Goal: Information Seeking & Learning: Check status

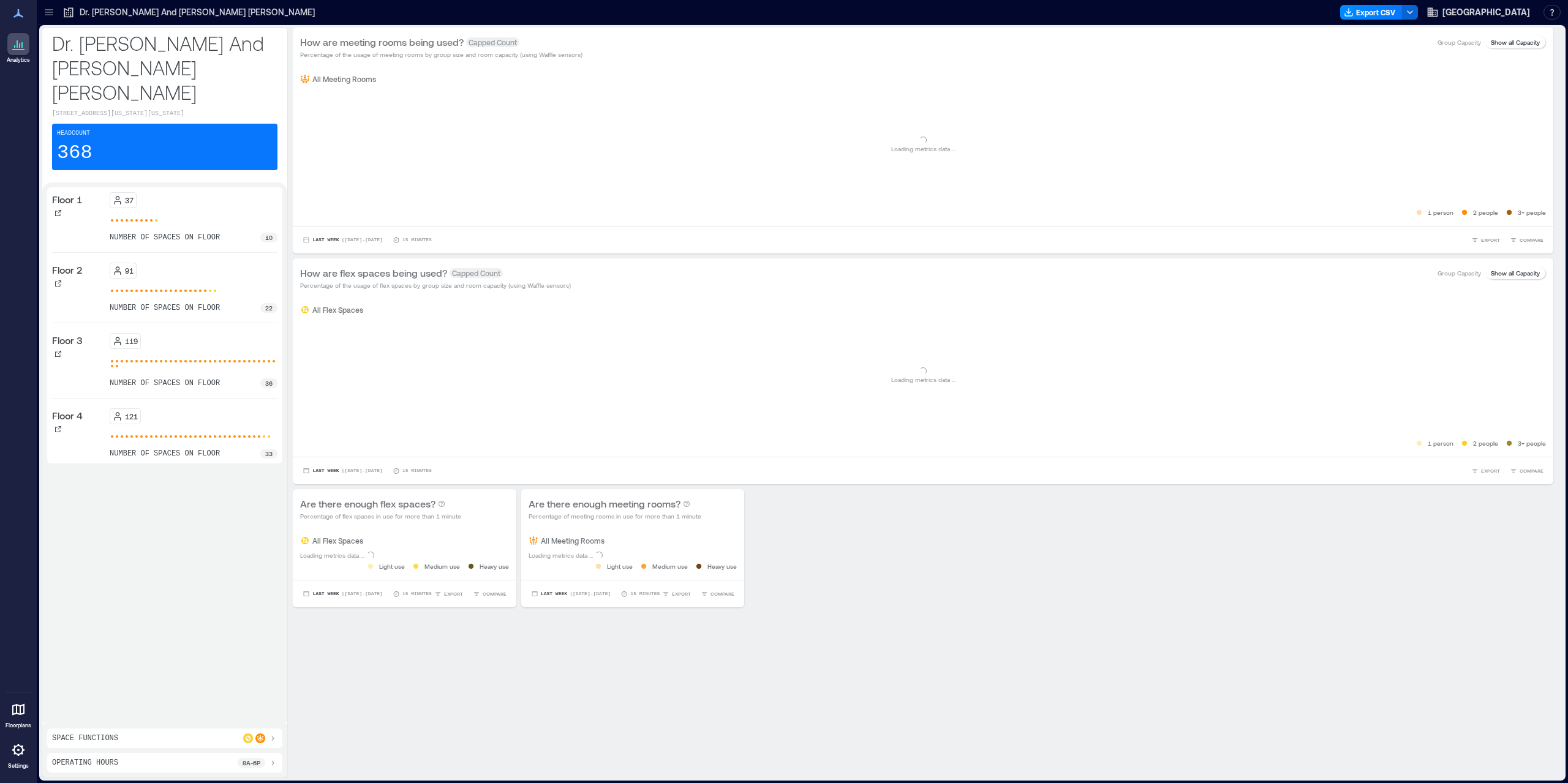
click at [17, 710] on icon at bounding box center [18, 710] width 12 height 12
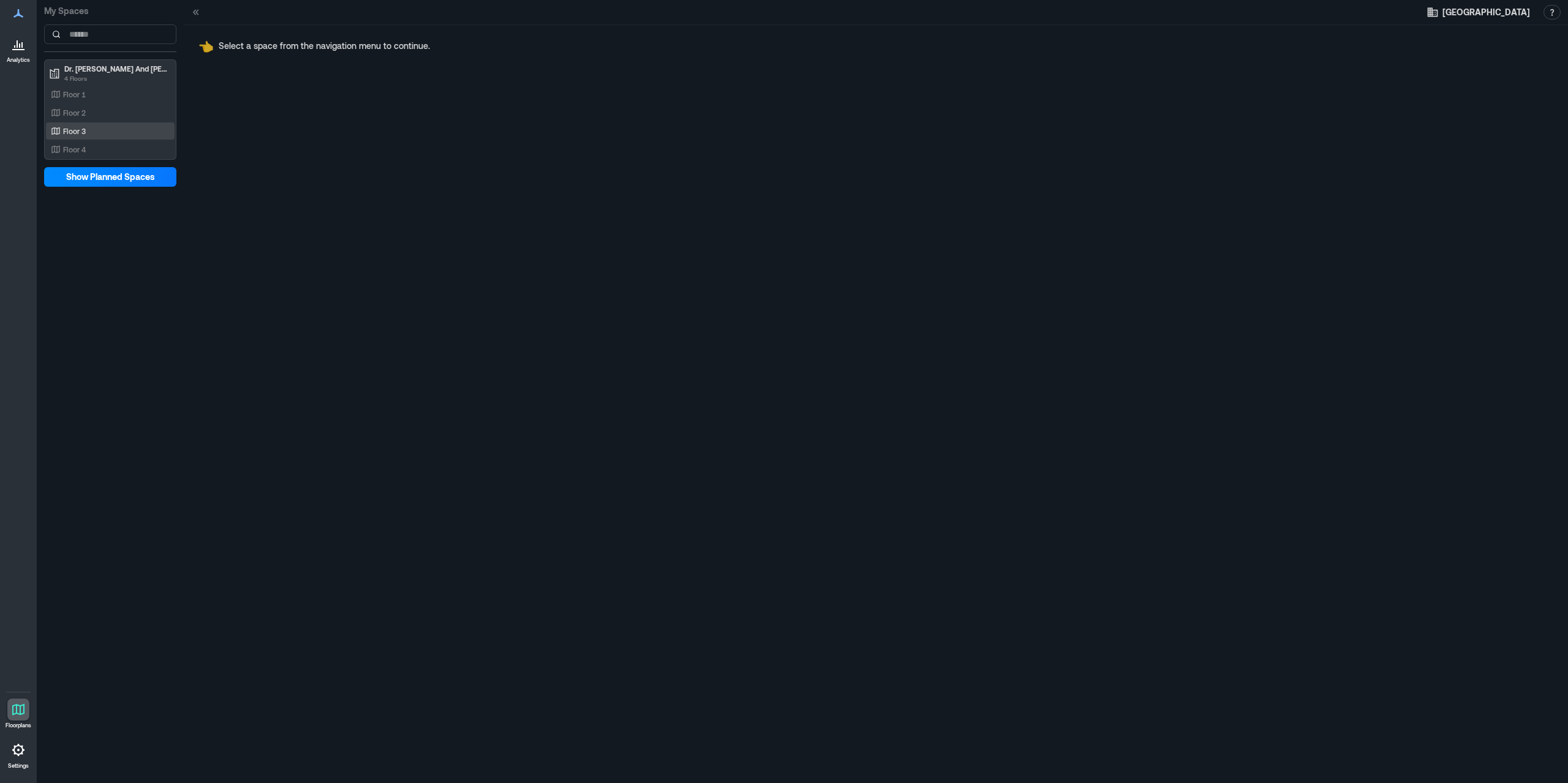
click at [102, 126] on div "Floor 3" at bounding box center [108, 131] width 119 height 12
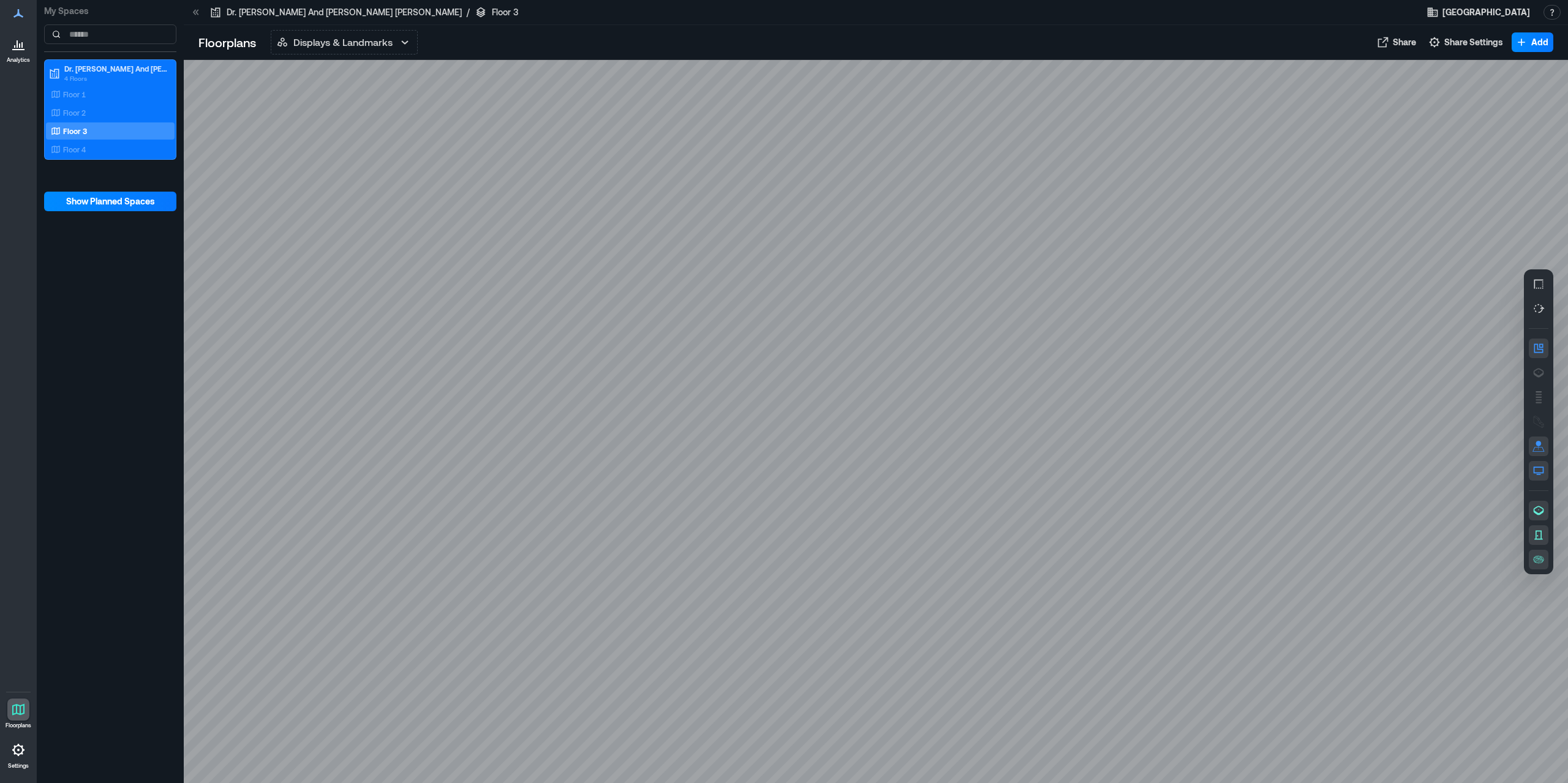
drag, startPoint x: 1342, startPoint y: 592, endPoint x: 975, endPoint y: 523, distance: 373.4
click at [975, 523] on div at bounding box center [876, 422] width 1385 height 724
drag, startPoint x: 921, startPoint y: 571, endPoint x: 891, endPoint y: 426, distance: 148.1
click at [891, 426] on div at bounding box center [876, 422] width 1385 height 724
click at [777, 546] on div at bounding box center [876, 422] width 1385 height 724
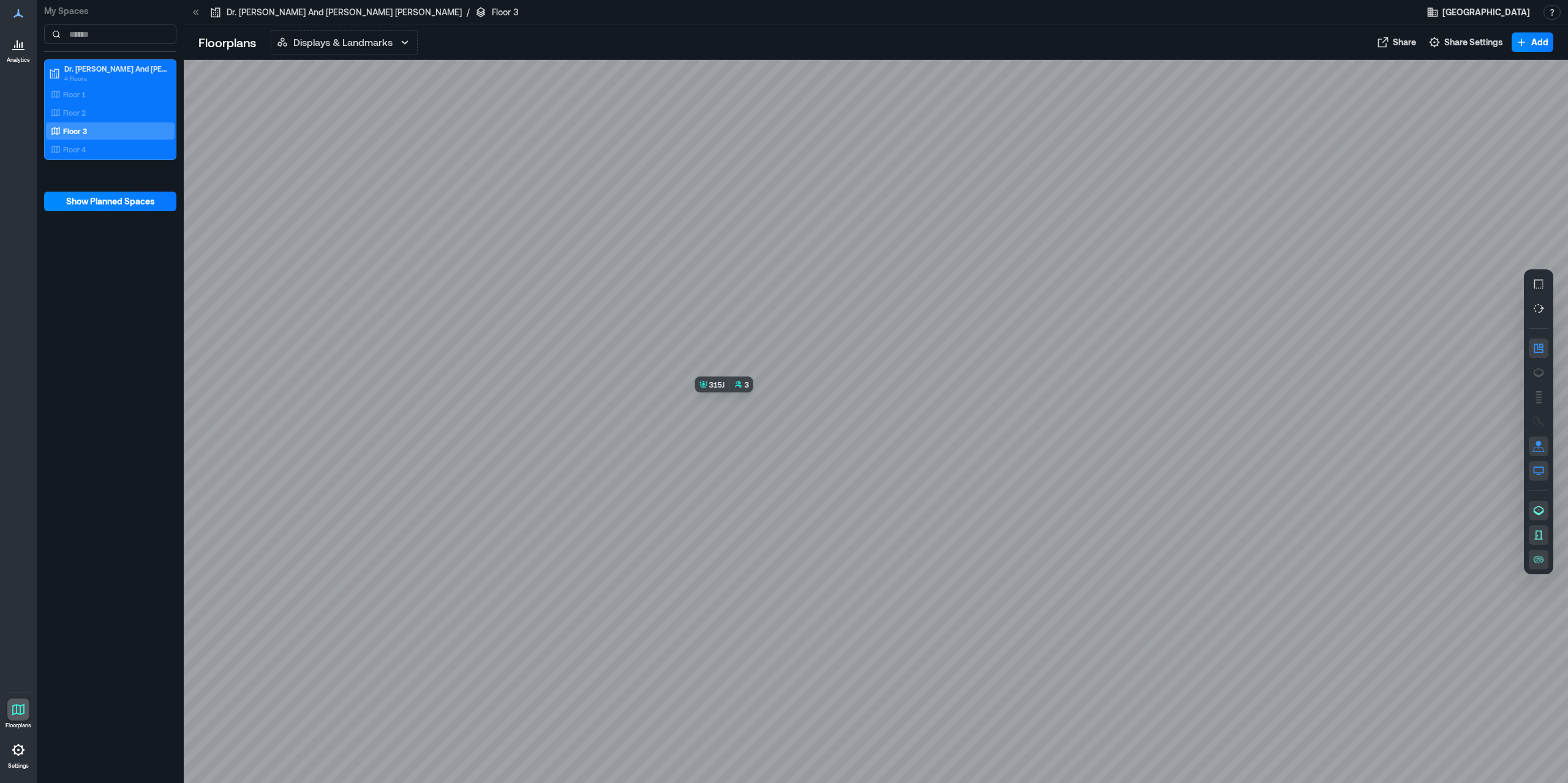
click at [770, 453] on div at bounding box center [876, 422] width 1385 height 724
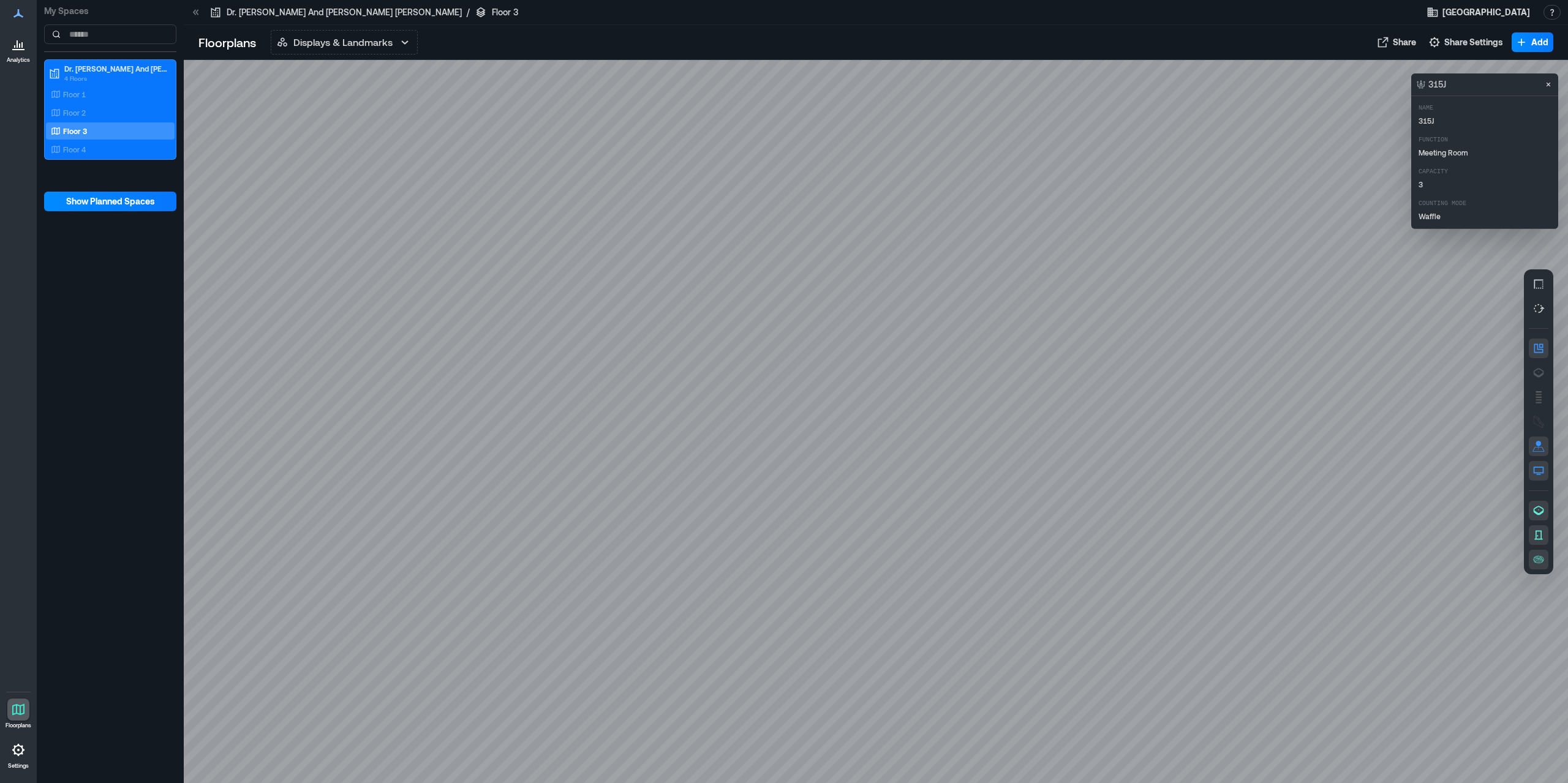
click at [777, 517] on div at bounding box center [876, 422] width 1385 height 724
click at [700, 527] on div at bounding box center [876, 422] width 1385 height 724
click at [1032, 519] on div at bounding box center [876, 422] width 1385 height 724
click at [689, 464] on div at bounding box center [876, 422] width 1385 height 724
drag, startPoint x: 709, startPoint y: 510, endPoint x: 808, endPoint y: 474, distance: 105.3
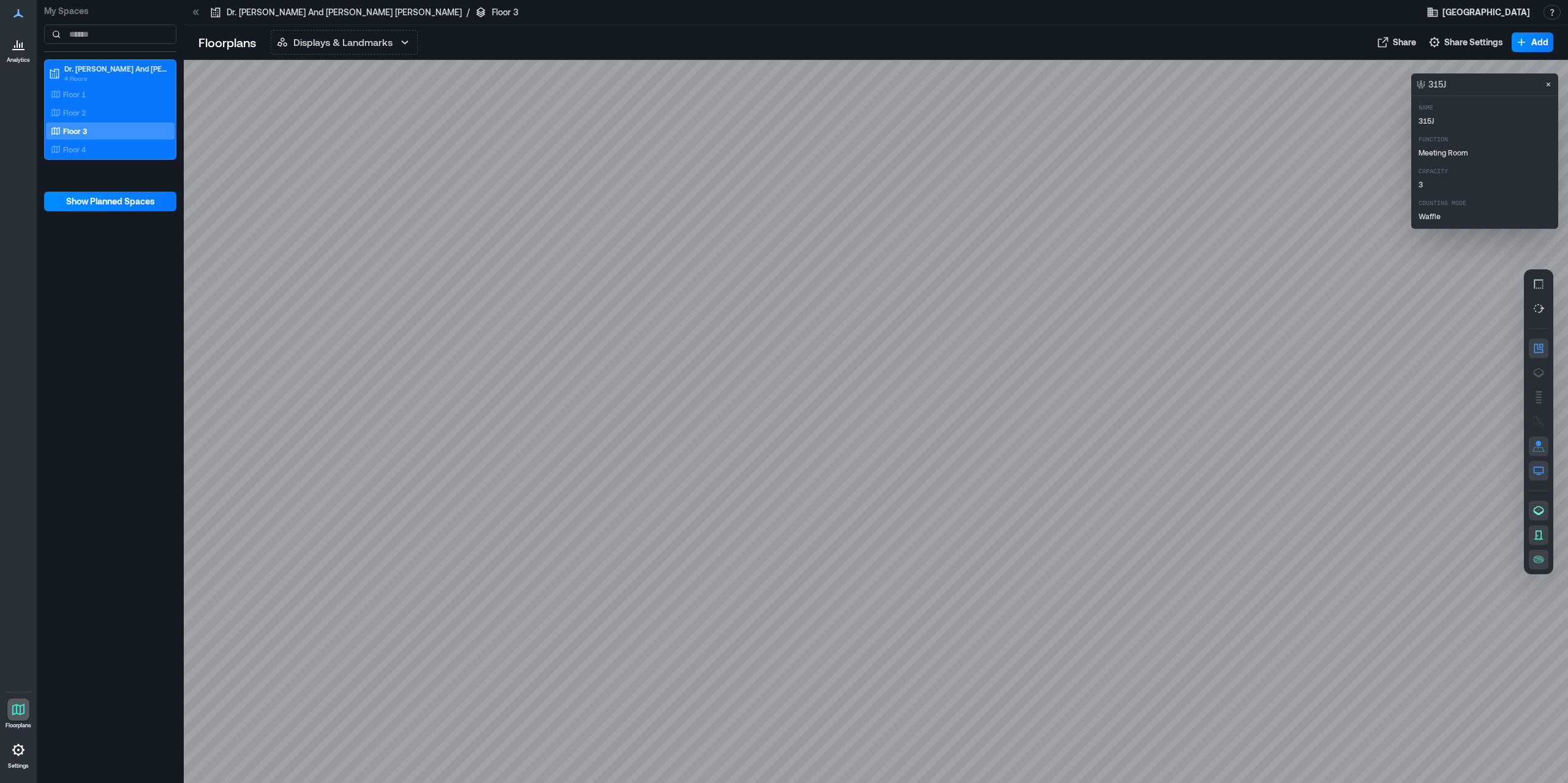
click at [739, 505] on div at bounding box center [876, 422] width 1385 height 724
click at [114, 144] on div "Floor 4" at bounding box center [108, 150] width 119 height 12
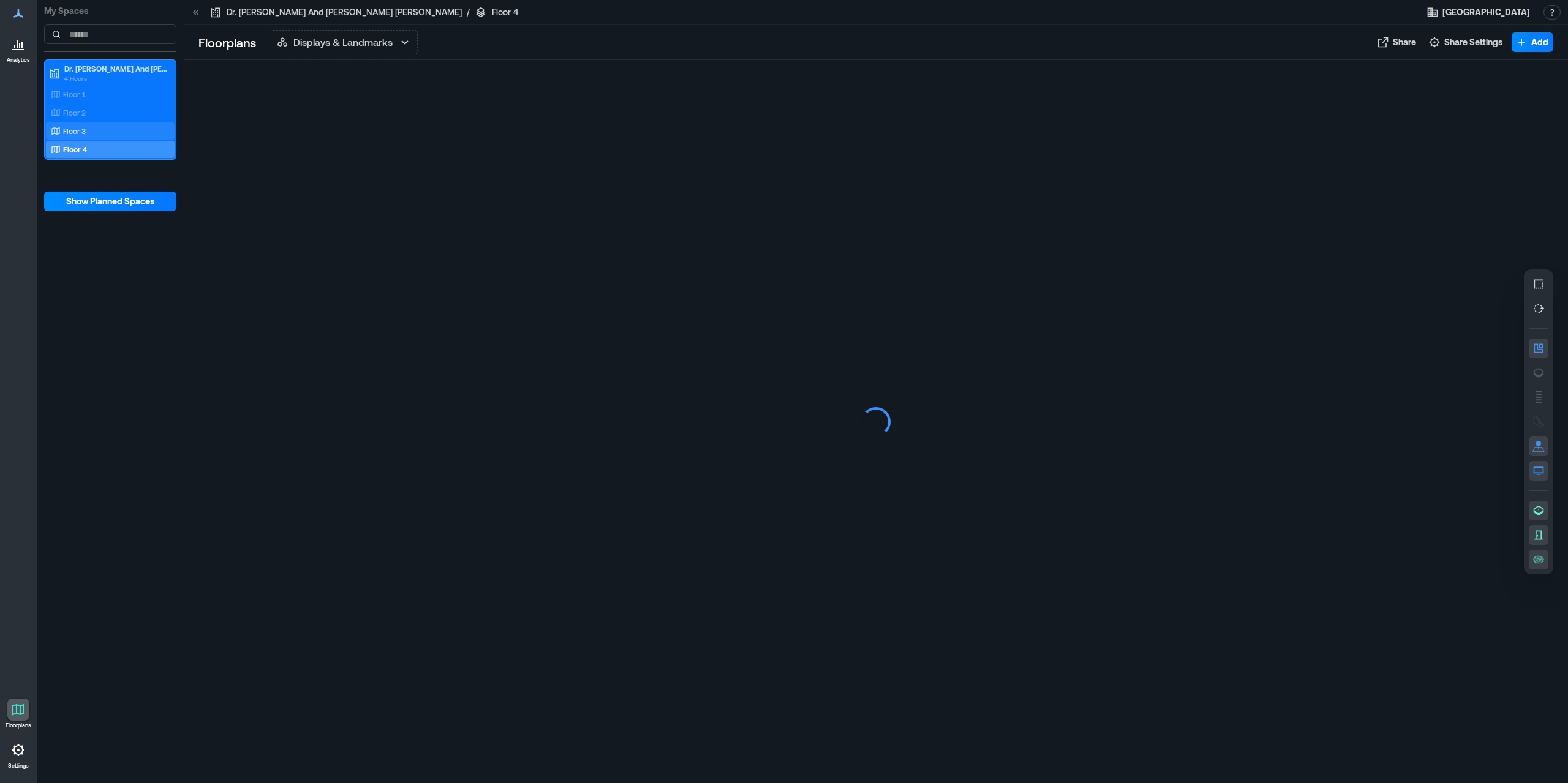
click at [117, 134] on div "Floor 3" at bounding box center [108, 131] width 119 height 12
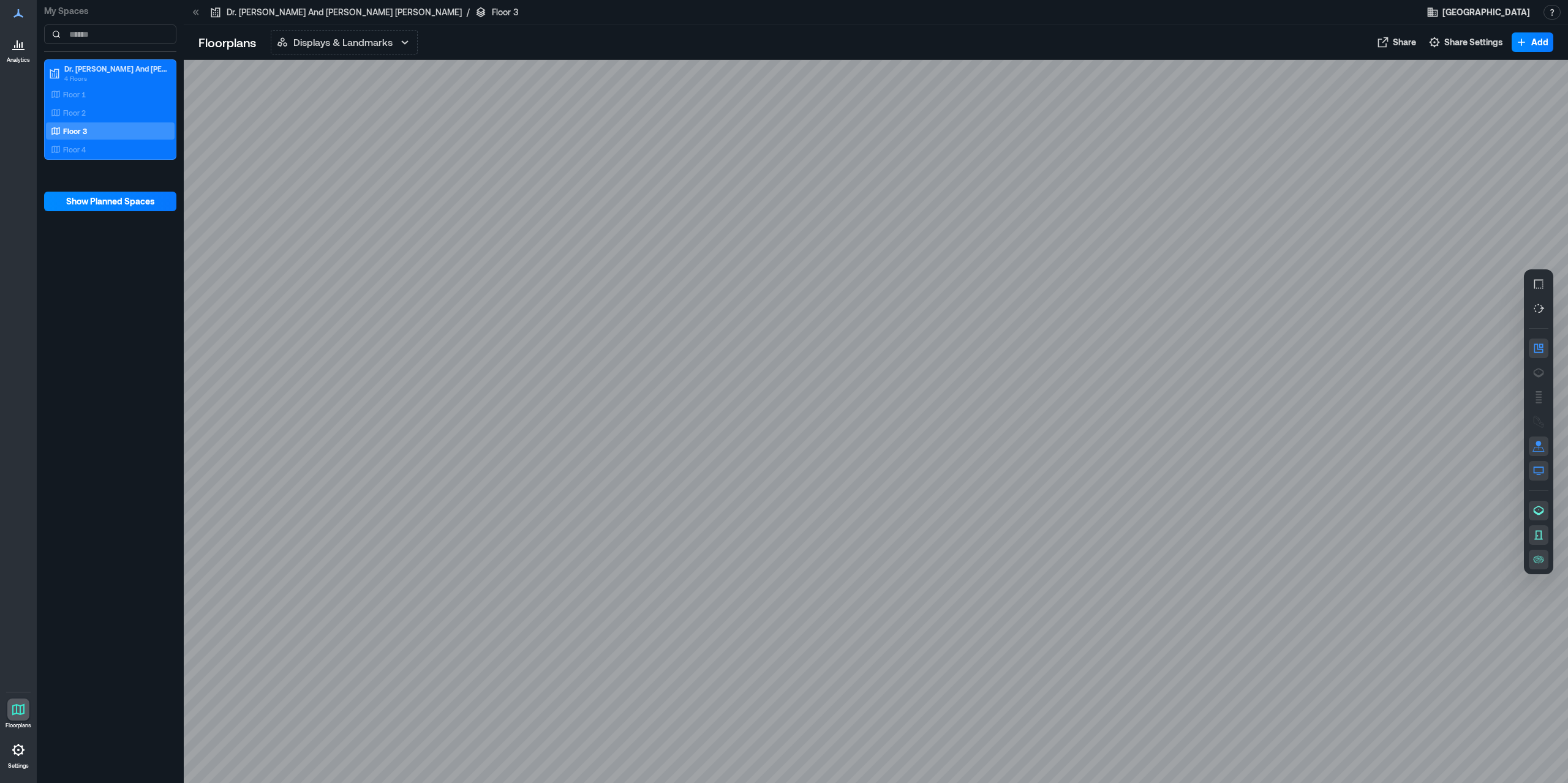
drag, startPoint x: 1166, startPoint y: 541, endPoint x: 884, endPoint y: 438, distance: 300.2
click at [884, 438] on div at bounding box center [876, 422] width 1385 height 724
drag, startPoint x: 954, startPoint y: 609, endPoint x: 847, endPoint y: 555, distance: 119.9
click at [847, 555] on div at bounding box center [876, 422] width 1385 height 724
drag, startPoint x: 731, startPoint y: 369, endPoint x: 749, endPoint y: 411, distance: 45.7
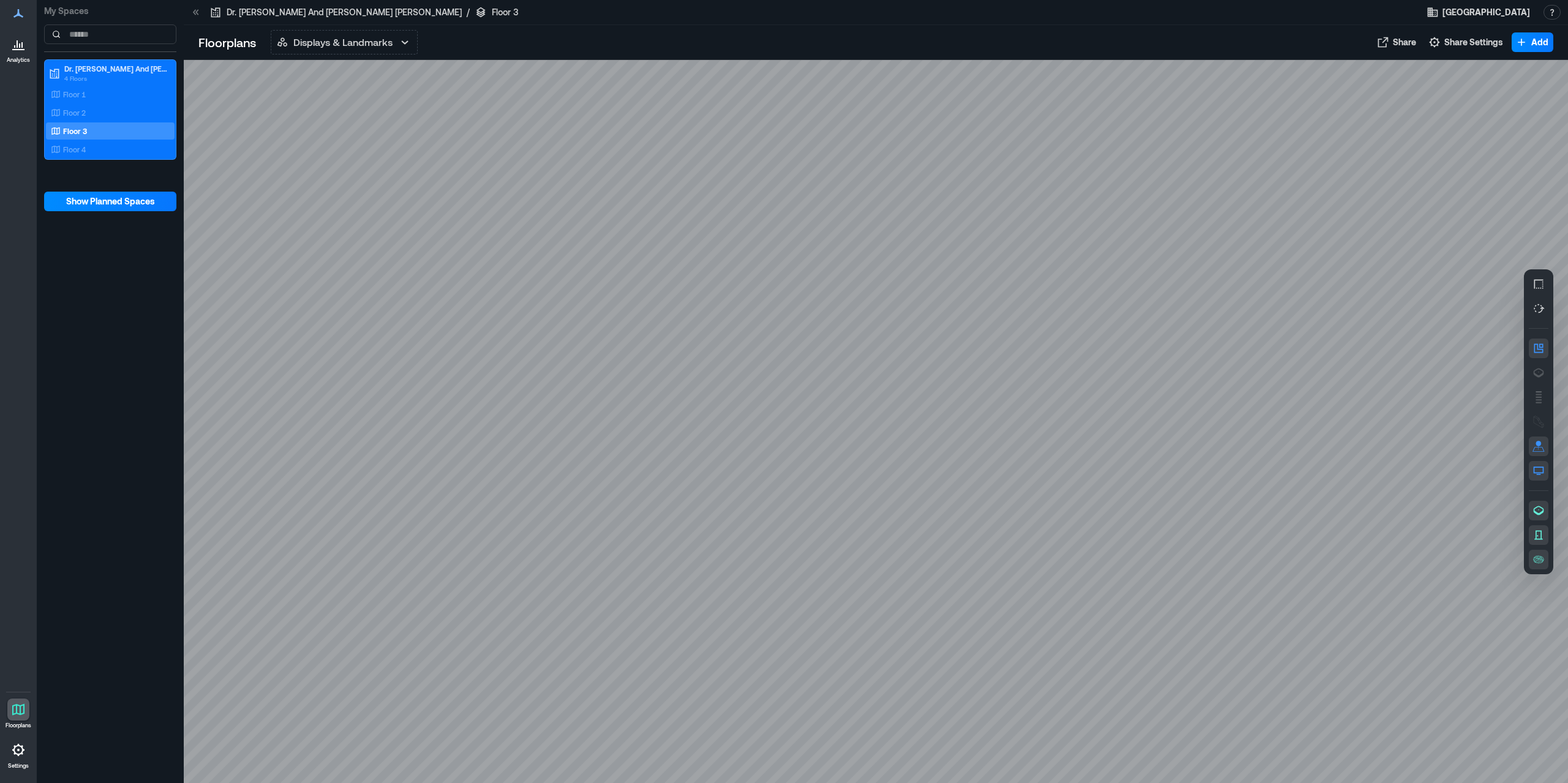
click at [749, 411] on div at bounding box center [876, 422] width 1385 height 724
drag, startPoint x: 813, startPoint y: 394, endPoint x: 951, endPoint y: 526, distance: 191.0
click at [951, 526] on div at bounding box center [876, 422] width 1385 height 724
drag, startPoint x: 906, startPoint y: 404, endPoint x: 973, endPoint y: 468, distance: 92.7
click at [973, 468] on div at bounding box center [876, 422] width 1385 height 724
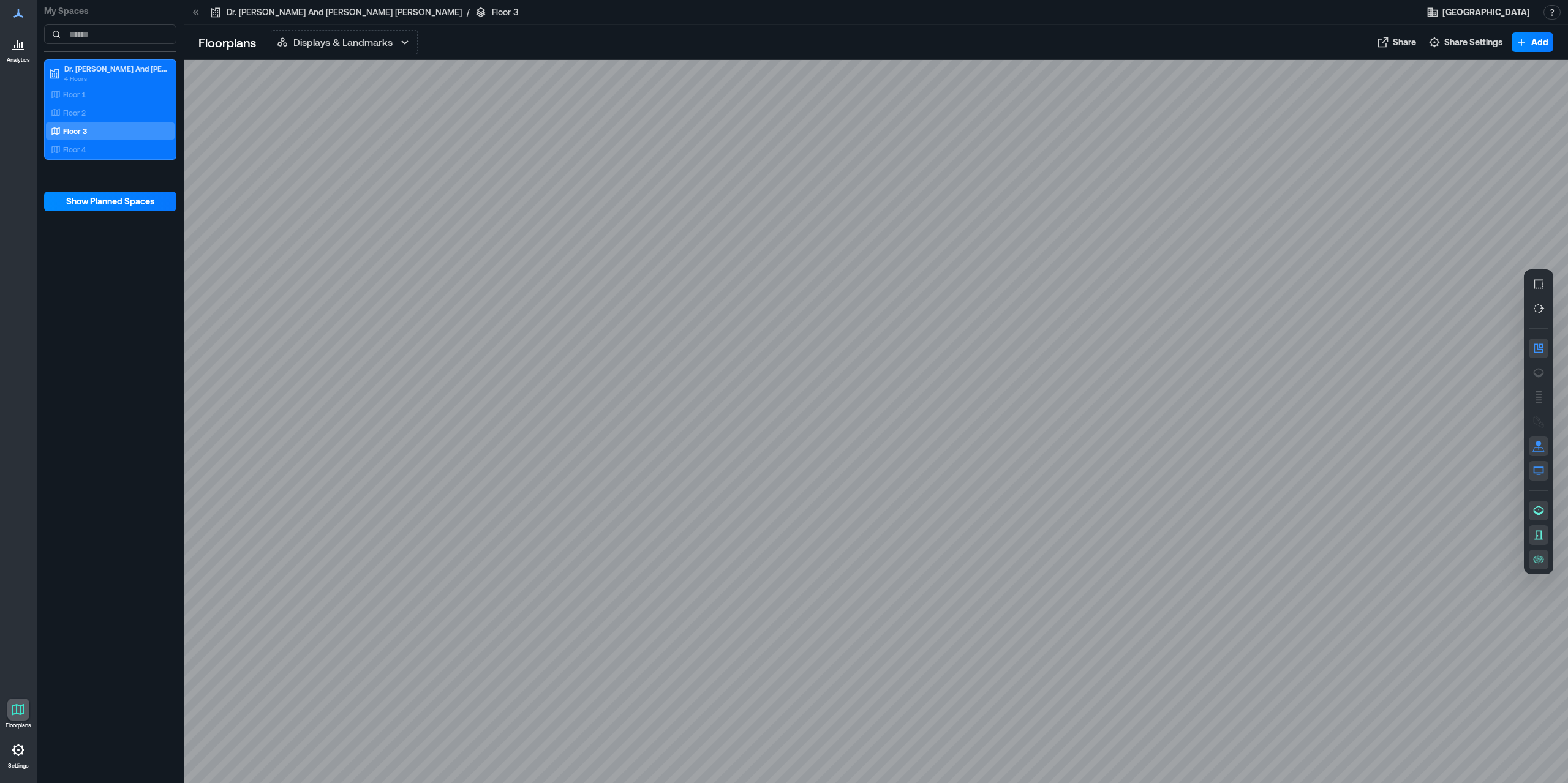
drag, startPoint x: 725, startPoint y: 426, endPoint x: 315, endPoint y: 450, distance: 410.7
click at [315, 450] on div at bounding box center [876, 422] width 1385 height 724
drag, startPoint x: 774, startPoint y: 588, endPoint x: 843, endPoint y: 233, distance: 361.6
click at [843, 233] on div at bounding box center [876, 422] width 1385 height 724
drag, startPoint x: 994, startPoint y: 457, endPoint x: 788, endPoint y: 235, distance: 302.9
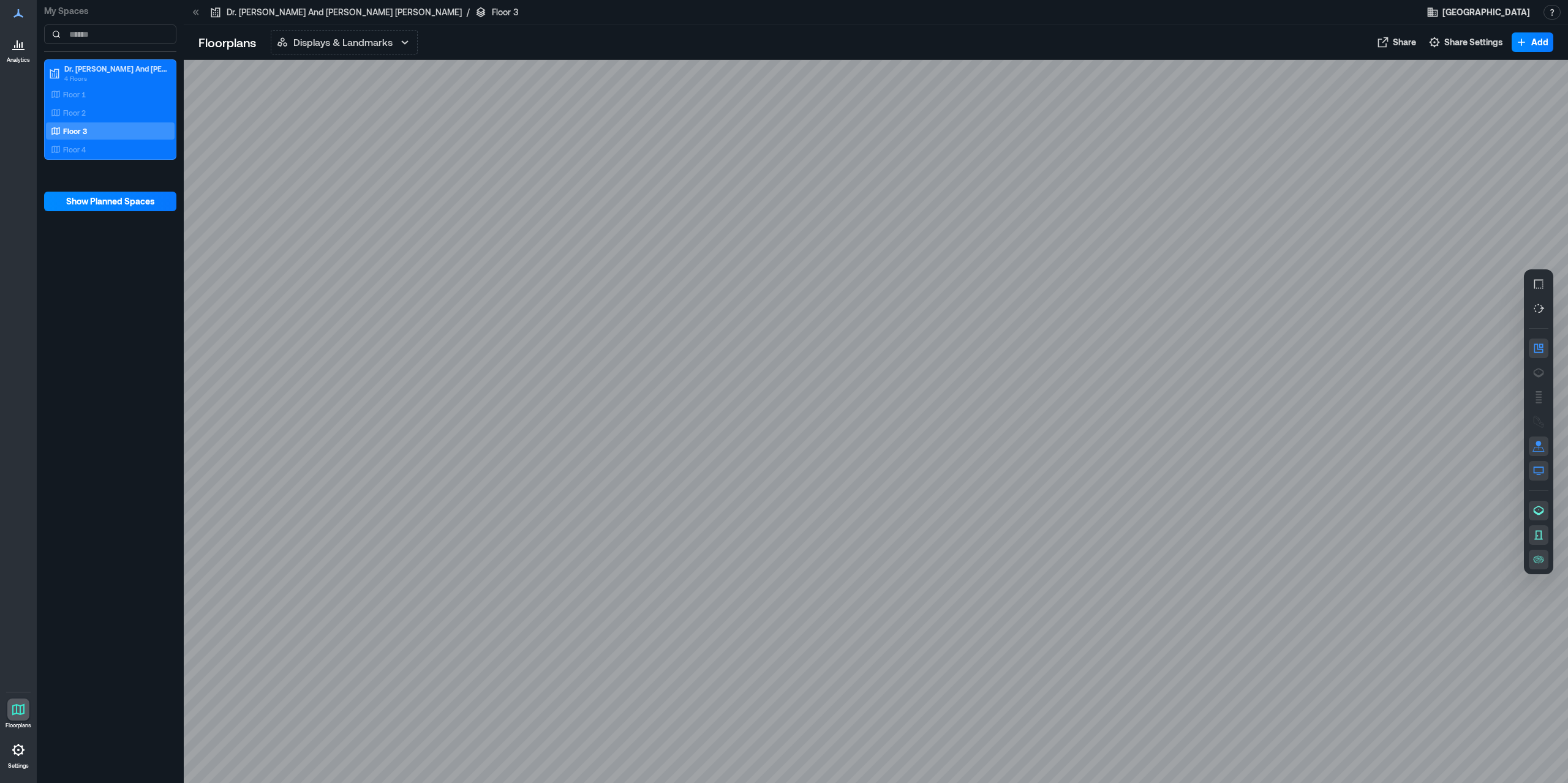
click at [788, 235] on div at bounding box center [876, 422] width 1385 height 724
drag, startPoint x: 622, startPoint y: 305, endPoint x: 280, endPoint y: 292, distance: 342.2
click at [280, 293] on div at bounding box center [876, 422] width 1385 height 724
drag, startPoint x: 798, startPoint y: 336, endPoint x: 680, endPoint y: 172, distance: 202.0
click at [680, 172] on div at bounding box center [876, 422] width 1385 height 724
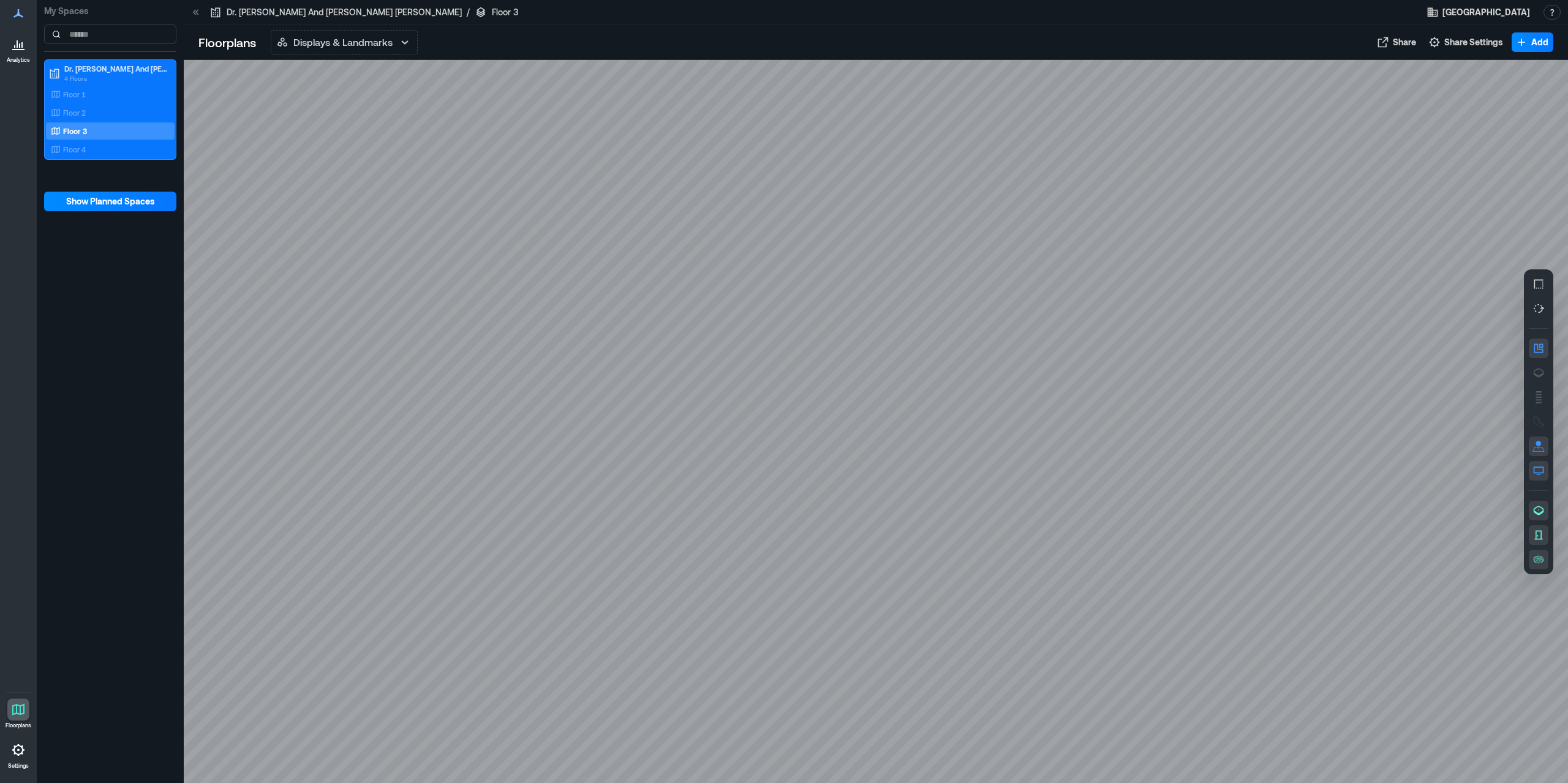
drag, startPoint x: 1088, startPoint y: 344, endPoint x: 1087, endPoint y: 651, distance: 307.0
click at [1087, 651] on div at bounding box center [876, 422] width 1385 height 724
drag, startPoint x: 1116, startPoint y: 382, endPoint x: 1175, endPoint y: 422, distance: 71.3
click at [1175, 422] on div at bounding box center [876, 422] width 1385 height 724
drag, startPoint x: 558, startPoint y: 232, endPoint x: 663, endPoint y: 451, distance: 242.9
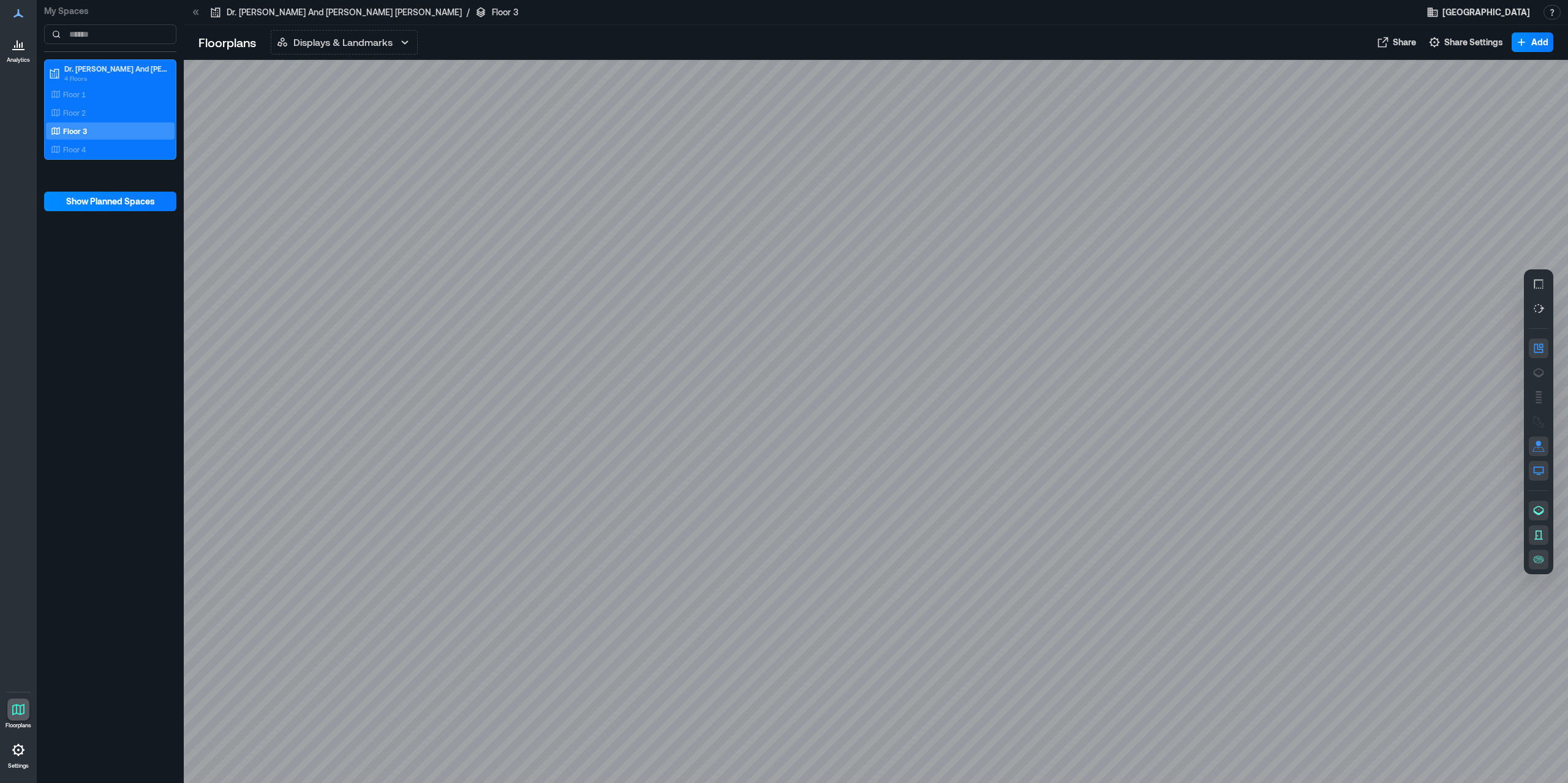
click at [663, 451] on div at bounding box center [876, 422] width 1385 height 724
drag, startPoint x: 766, startPoint y: 295, endPoint x: 797, endPoint y: 380, distance: 90.5
click at [797, 380] on div at bounding box center [876, 422] width 1385 height 724
drag, startPoint x: 643, startPoint y: 432, endPoint x: 619, endPoint y: 354, distance: 81.6
click at [619, 354] on div at bounding box center [876, 422] width 1385 height 724
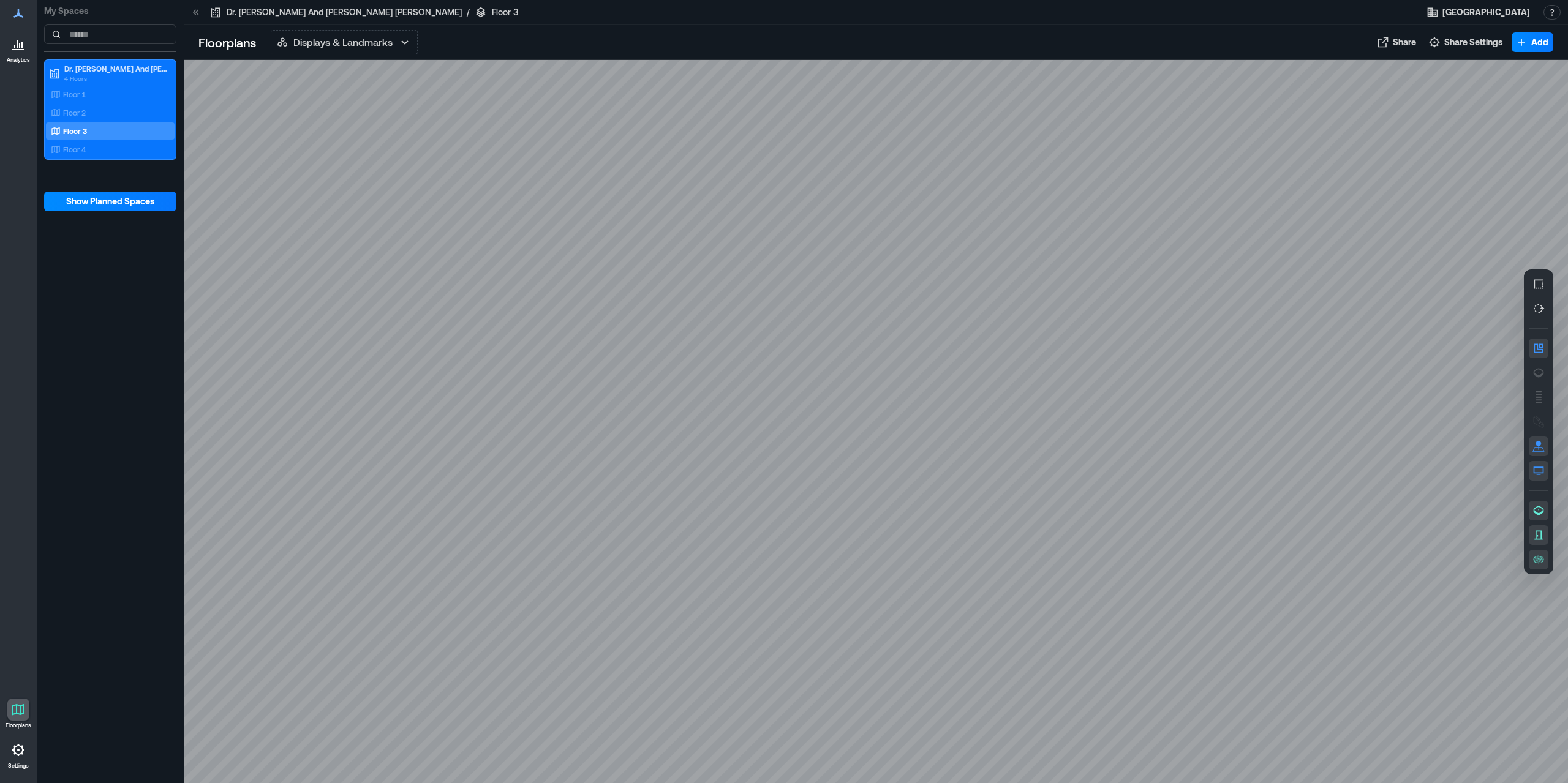
drag, startPoint x: 752, startPoint y: 525, endPoint x: 732, endPoint y: 396, distance: 130.5
click at [732, 396] on div at bounding box center [876, 422] width 1385 height 724
drag, startPoint x: 735, startPoint y: 392, endPoint x: 748, endPoint y: 485, distance: 93.9
click at [748, 485] on div at bounding box center [876, 422] width 1385 height 724
drag, startPoint x: 694, startPoint y: 499, endPoint x: 906, endPoint y: 400, distance: 234.0
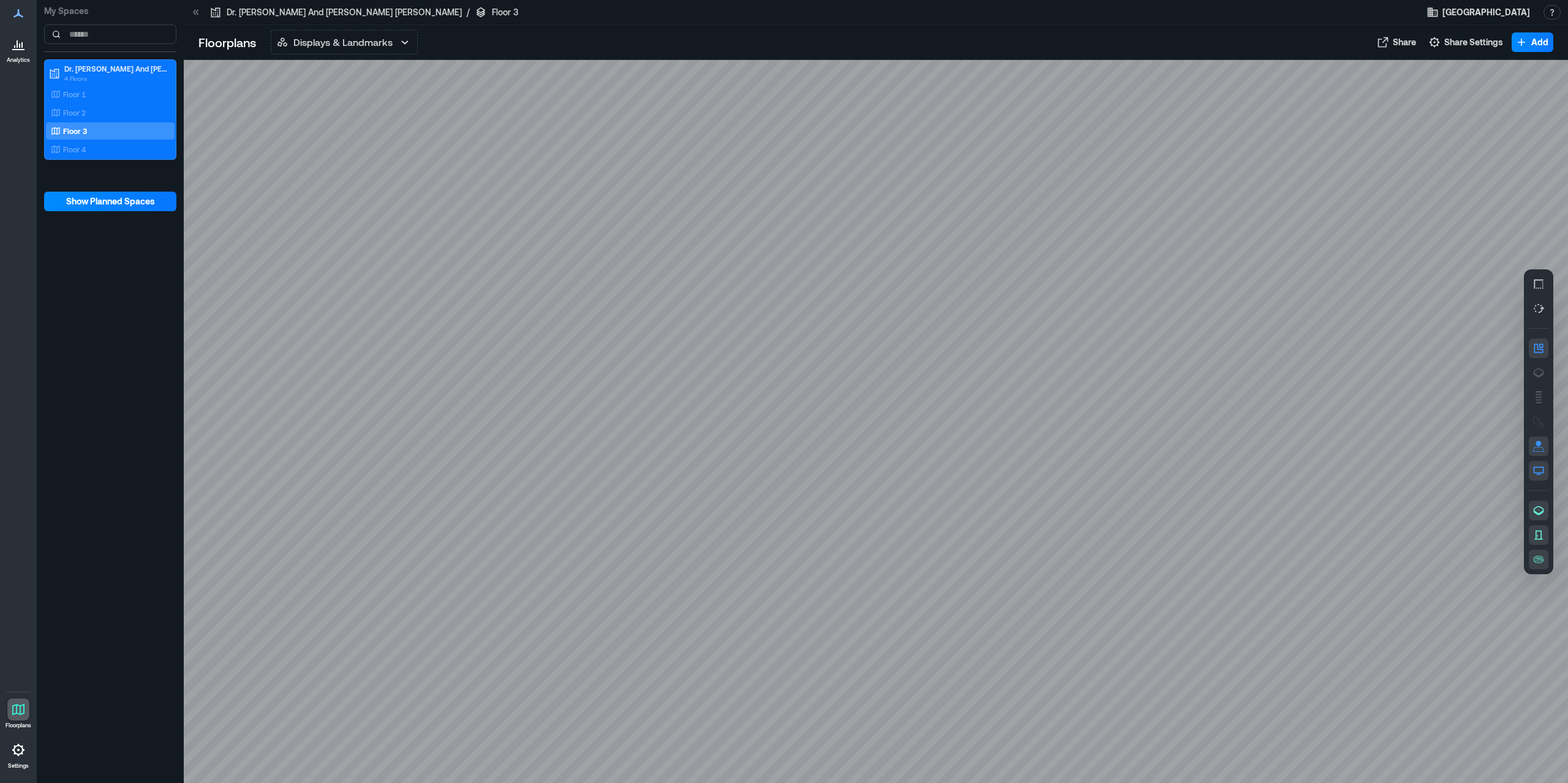
click at [906, 400] on div at bounding box center [876, 422] width 1385 height 724
drag, startPoint x: 1007, startPoint y: 482, endPoint x: 693, endPoint y: 469, distance: 314.3
click at [693, 469] on div at bounding box center [876, 422] width 1385 height 724
drag, startPoint x: 660, startPoint y: 468, endPoint x: 778, endPoint y: 480, distance: 118.6
click at [778, 480] on div at bounding box center [876, 422] width 1385 height 724
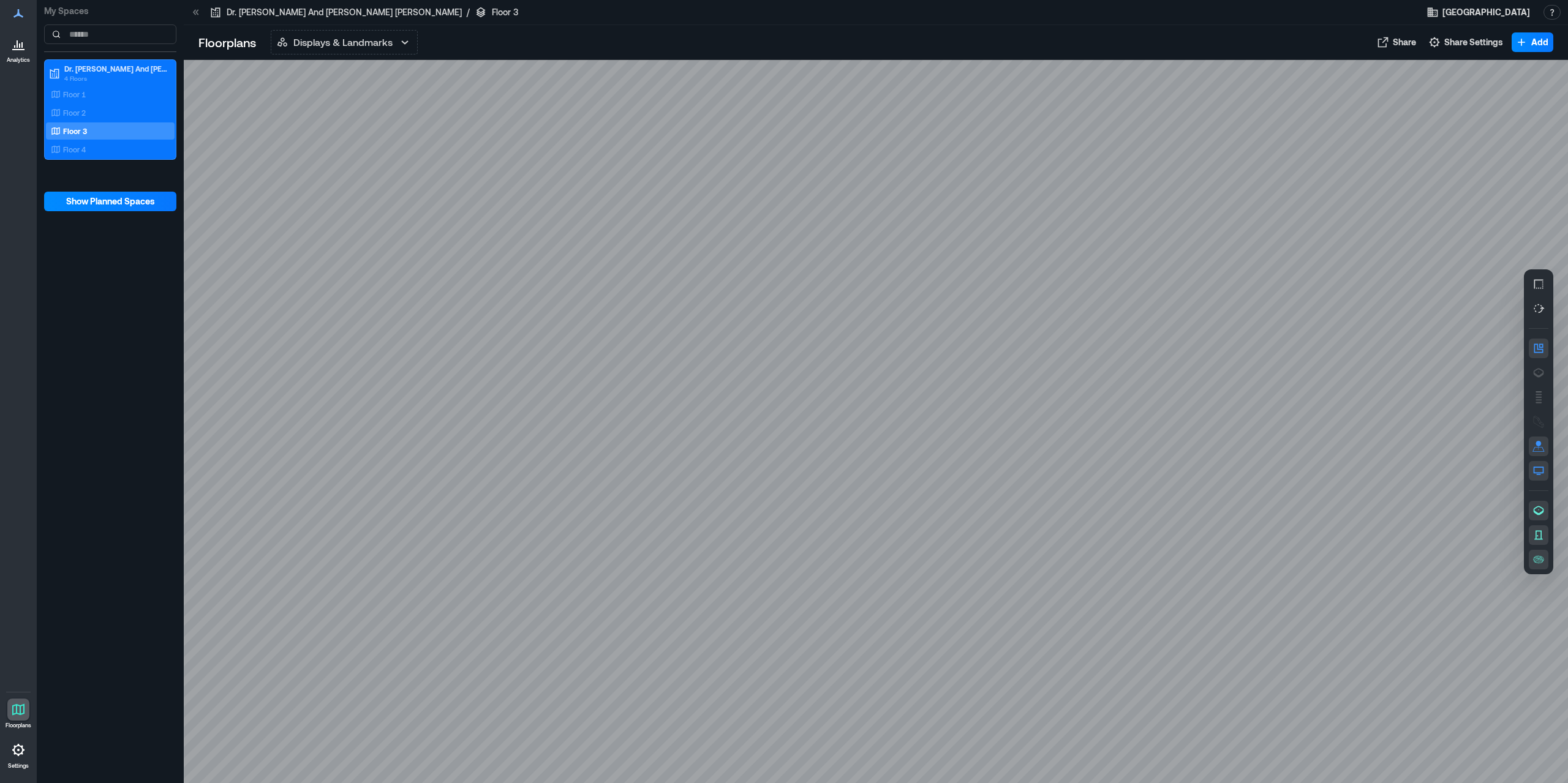
drag, startPoint x: 902, startPoint y: 434, endPoint x: 704, endPoint y: 397, distance: 201.4
click at [704, 397] on div at bounding box center [876, 422] width 1385 height 724
drag, startPoint x: 1041, startPoint y: 460, endPoint x: 1022, endPoint y: 517, distance: 60.1
click at [1022, 517] on div at bounding box center [876, 422] width 1385 height 724
drag, startPoint x: 958, startPoint y: 625, endPoint x: 603, endPoint y: 461, distance: 391.1
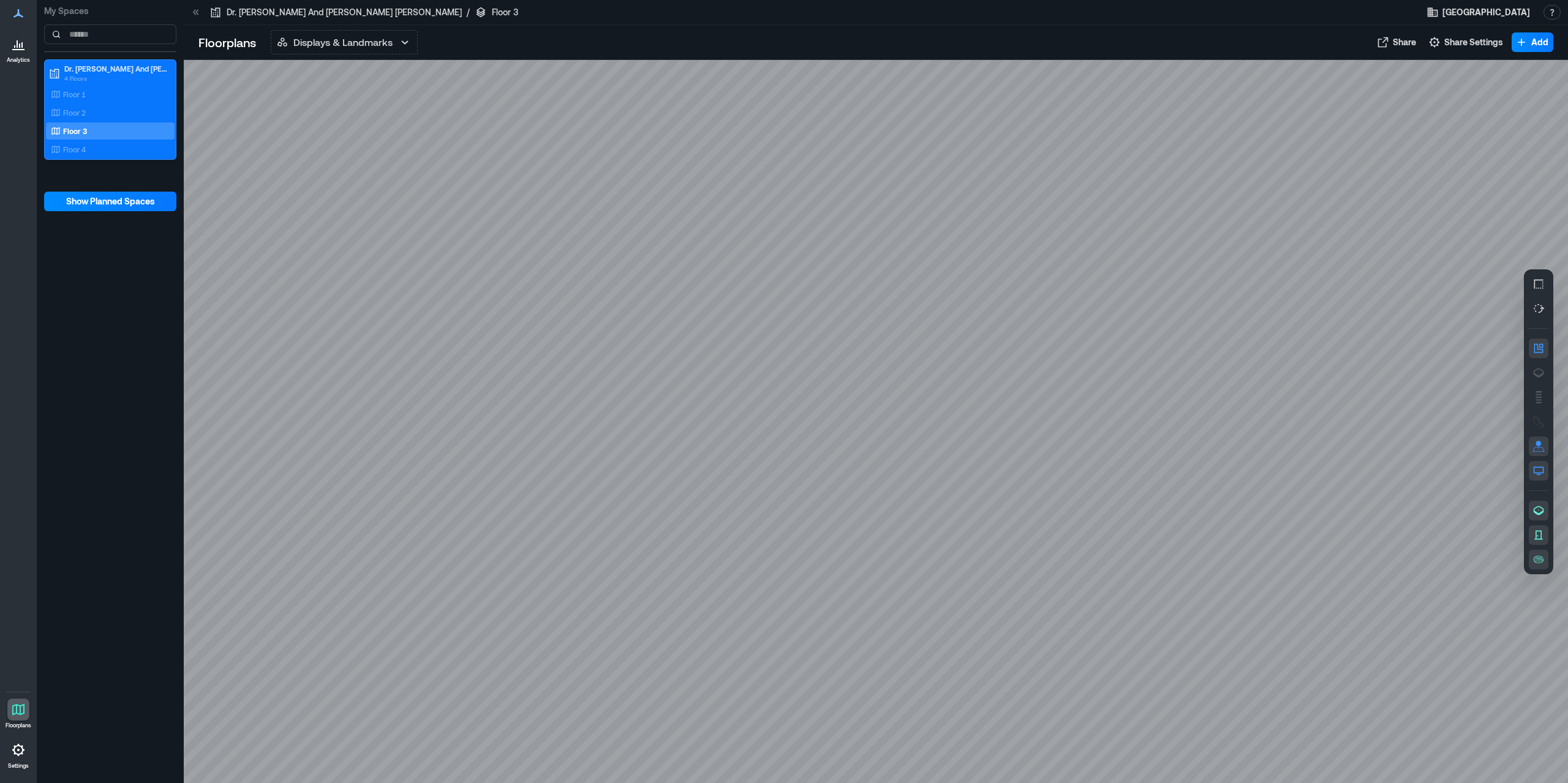
click at [603, 461] on div at bounding box center [876, 422] width 1385 height 724
drag, startPoint x: 1250, startPoint y: 453, endPoint x: 1108, endPoint y: 239, distance: 256.8
click at [1108, 239] on div at bounding box center [876, 422] width 1385 height 724
click at [102, 148] on div "Floor 4" at bounding box center [108, 150] width 119 height 12
click at [85, 94] on p "Floor 1" at bounding box center [74, 94] width 23 height 10
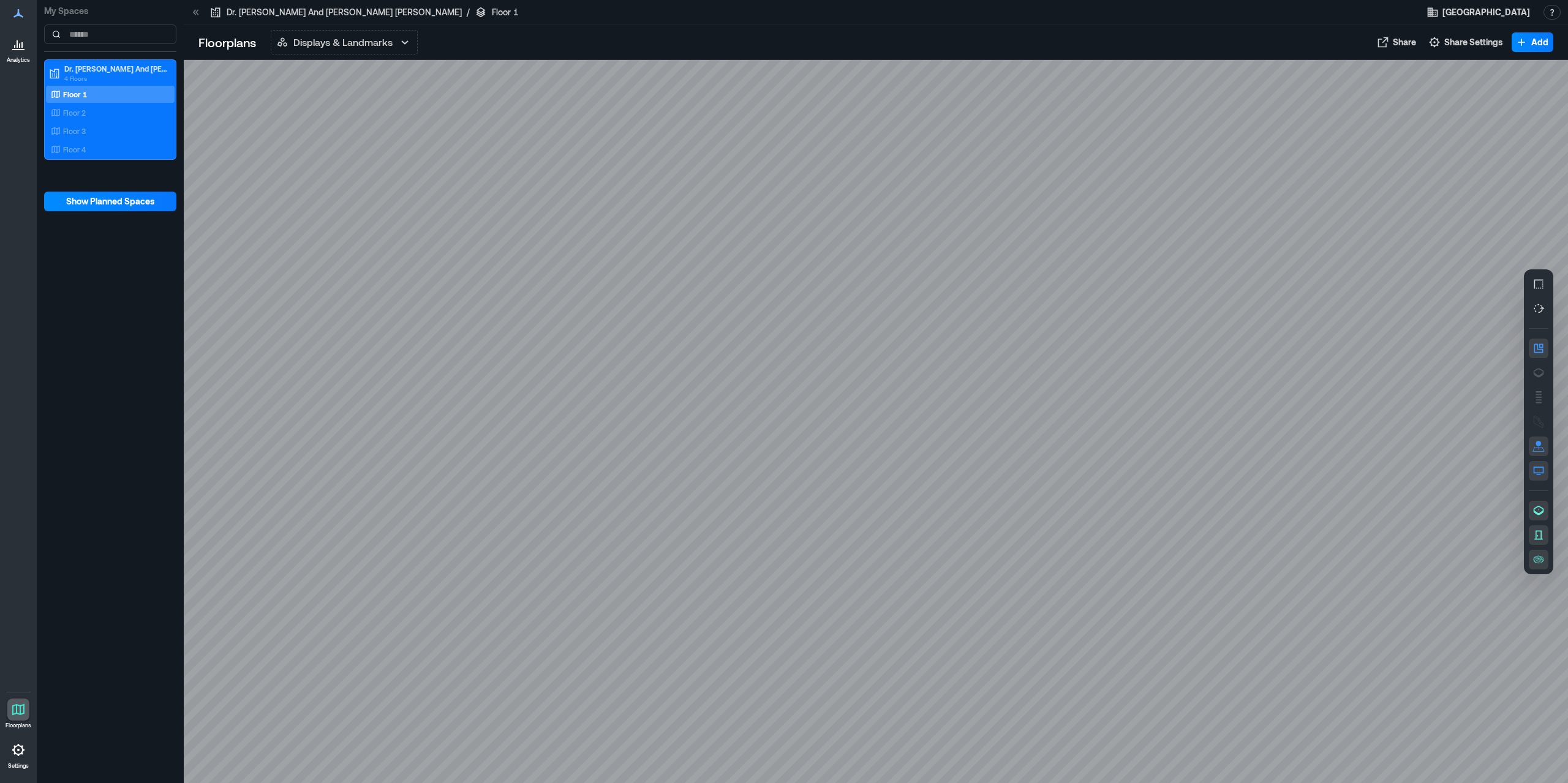
drag, startPoint x: 1216, startPoint y: 653, endPoint x: 769, endPoint y: 540, distance: 461.1
click at [769, 540] on div at bounding box center [876, 422] width 1385 height 724
drag, startPoint x: 554, startPoint y: 303, endPoint x: 751, endPoint y: 438, distance: 238.8
click at [751, 438] on div at bounding box center [876, 422] width 1385 height 724
drag, startPoint x: 786, startPoint y: 306, endPoint x: 906, endPoint y: 512, distance: 238.4
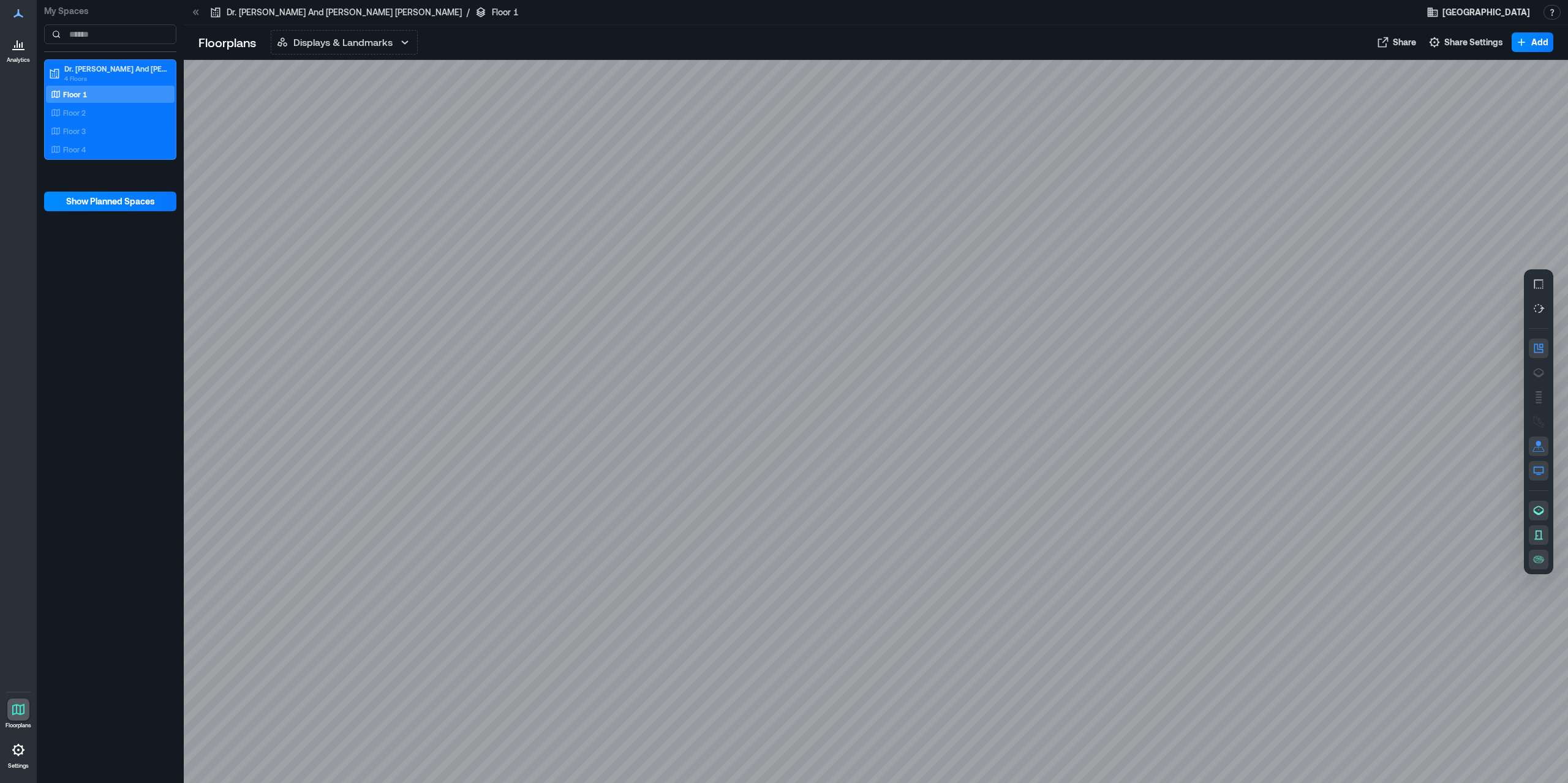
click at [906, 512] on div at bounding box center [876, 422] width 1385 height 724
click at [111, 112] on div "Floor 2" at bounding box center [108, 113] width 119 height 12
click at [95, 135] on div "Floor 3" at bounding box center [108, 131] width 119 height 12
click at [23, 758] on icon at bounding box center [18, 750] width 15 height 15
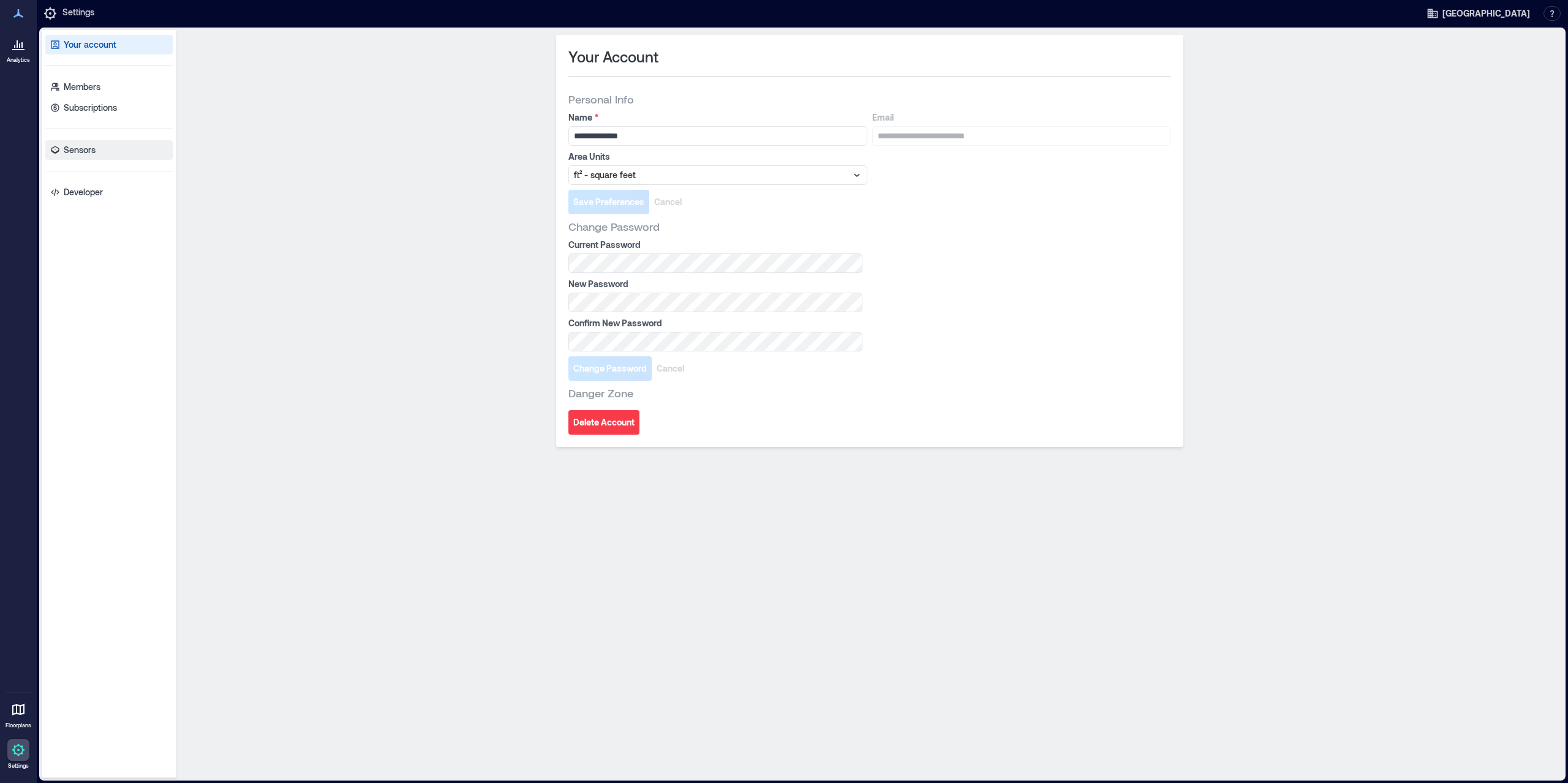
click at [90, 151] on p "Sensors" at bounding box center [80, 150] width 32 height 12
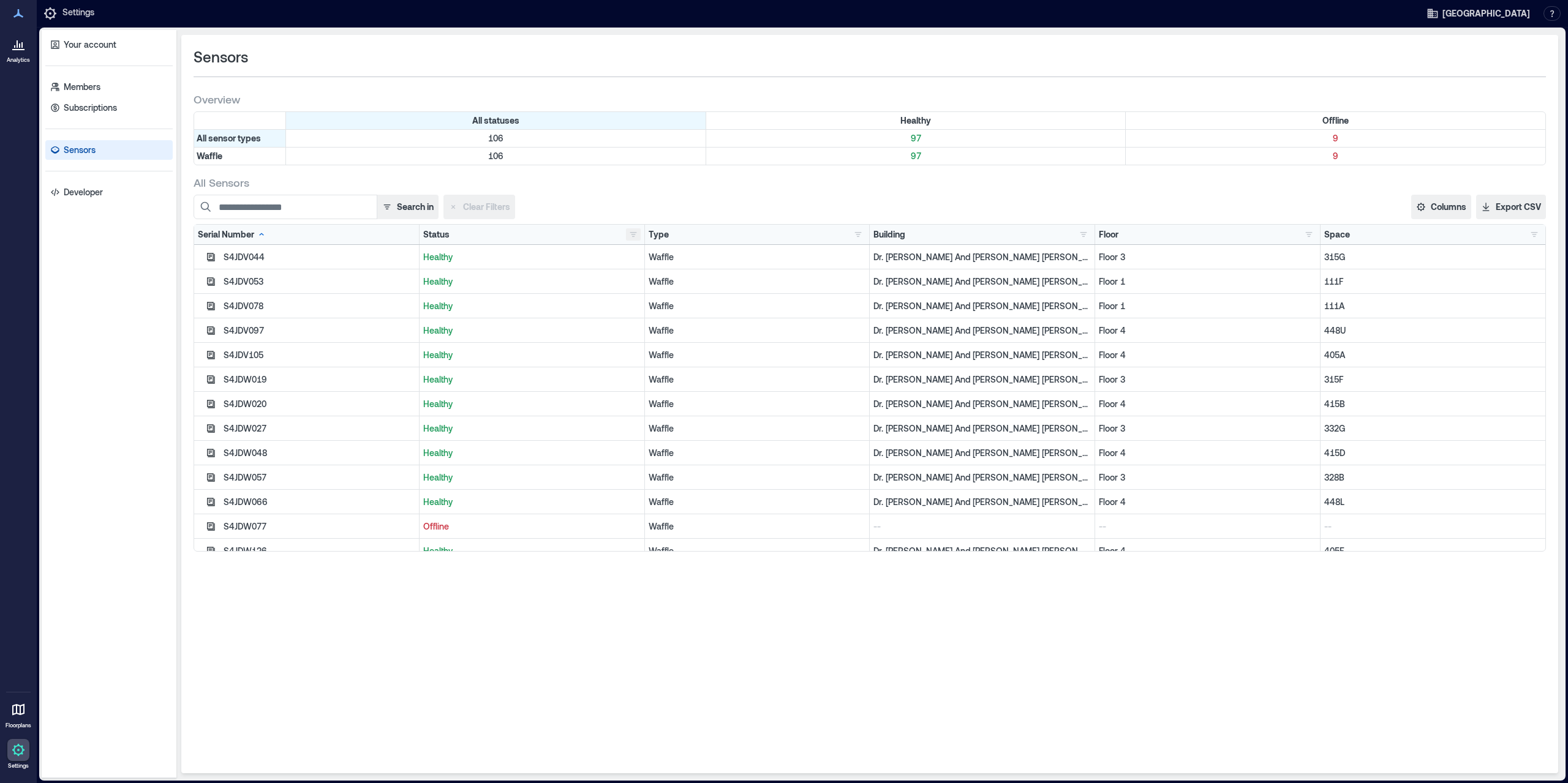
click at [628, 230] on button "button" at bounding box center [633, 234] width 15 height 12
click at [655, 284] on button "Offline 9" at bounding box center [671, 278] width 85 height 20
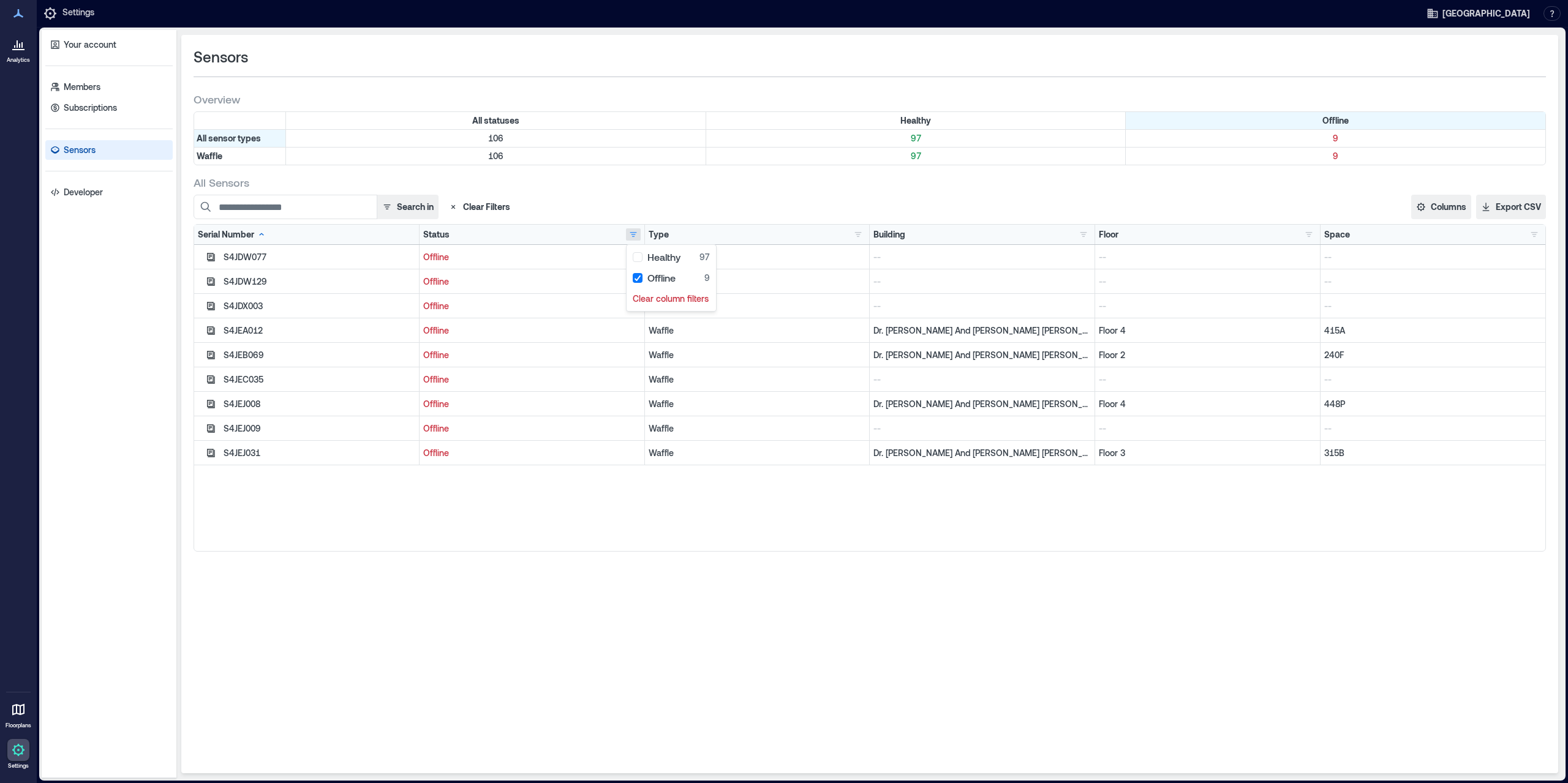
click at [566, 549] on div "S4JDW077 Offline Waffle -- -- -- S4JDW129 Offline Waffle -- -- -- S4JDX003 Offl…" at bounding box center [870, 398] width 1351 height 306
drag, startPoint x: 1357, startPoint y: 406, endPoint x: 339, endPoint y: 398, distance: 1018.0
click at [1324, 398] on p "448P" at bounding box center [1433, 404] width 217 height 12
click at [205, 406] on button "button" at bounding box center [210, 404] width 16 height 15
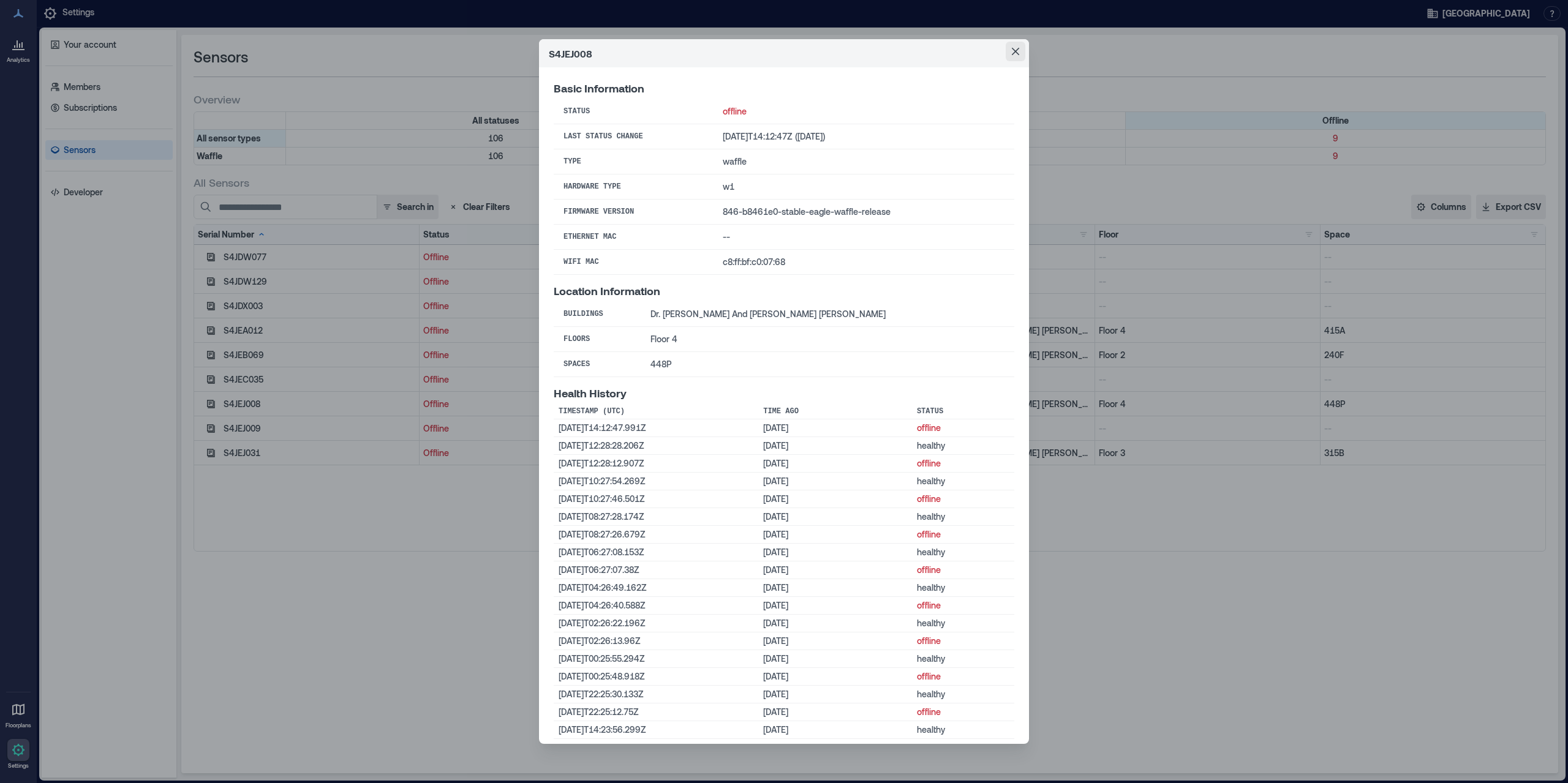
click at [1012, 52] on icon "Close" at bounding box center [1016, 52] width 7 height 7
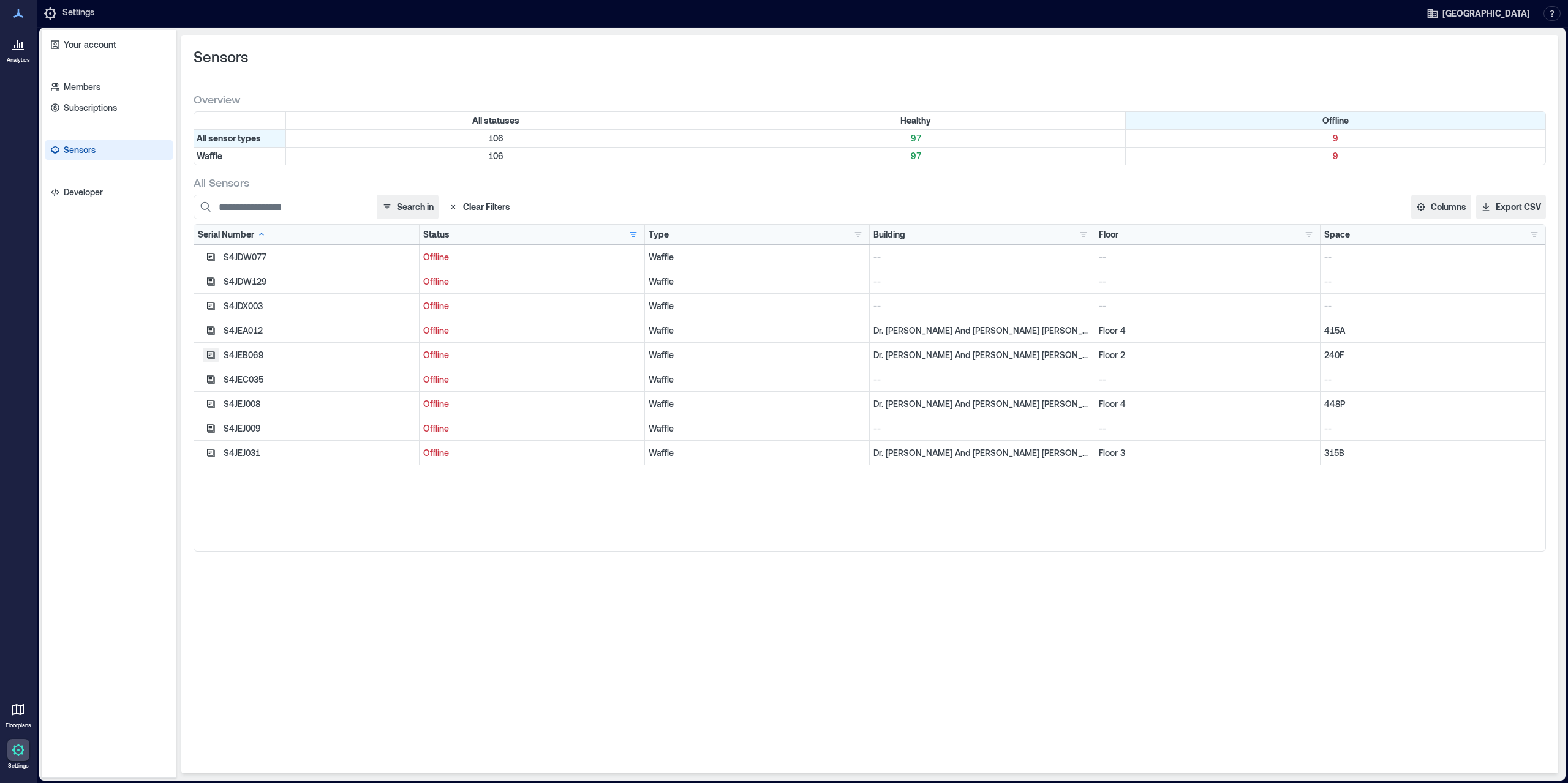
click at [214, 261] on icon "button" at bounding box center [210, 256] width 8 height 8
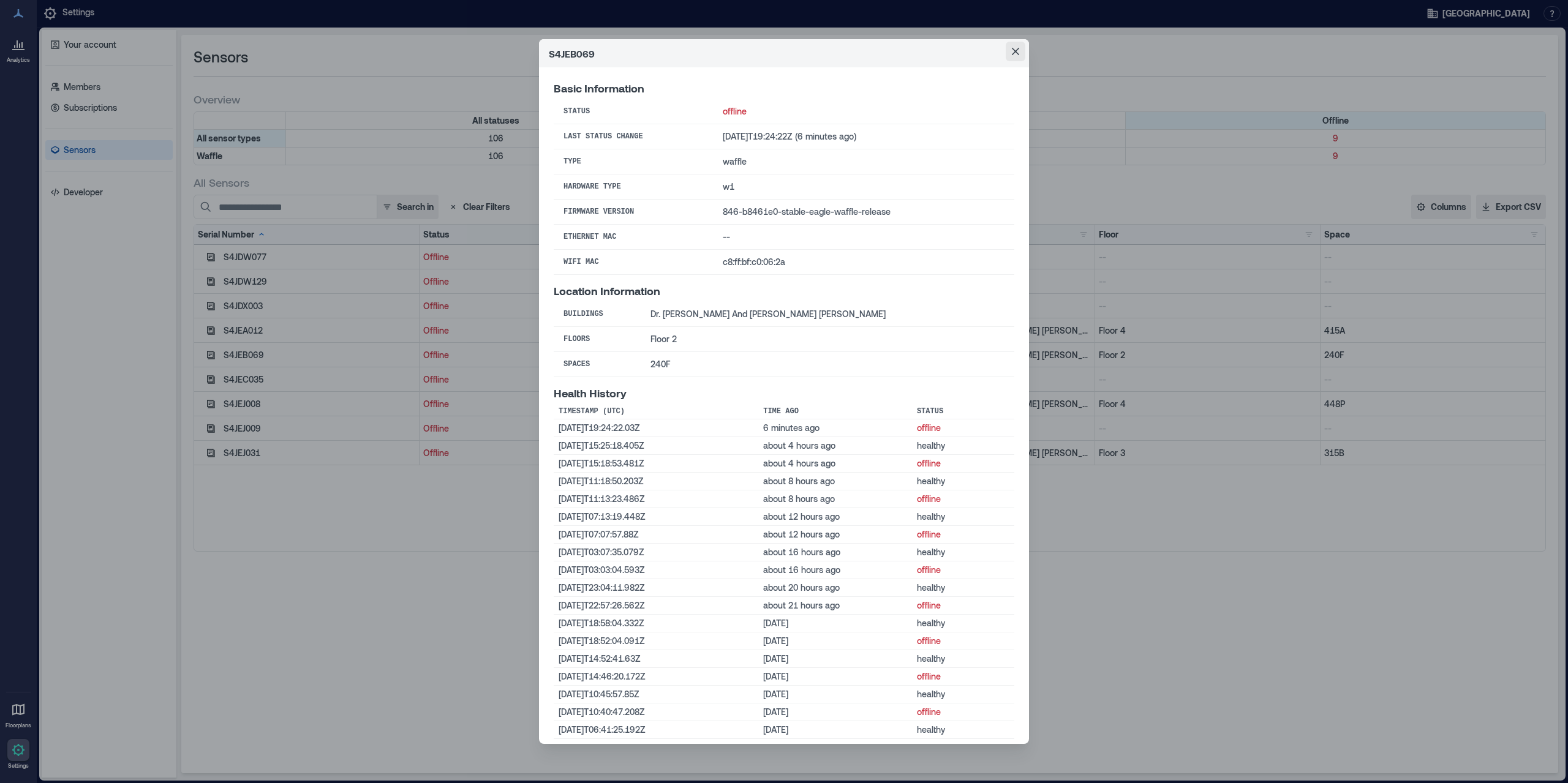
click at [1021, 45] on button "Close" at bounding box center [1016, 52] width 20 height 20
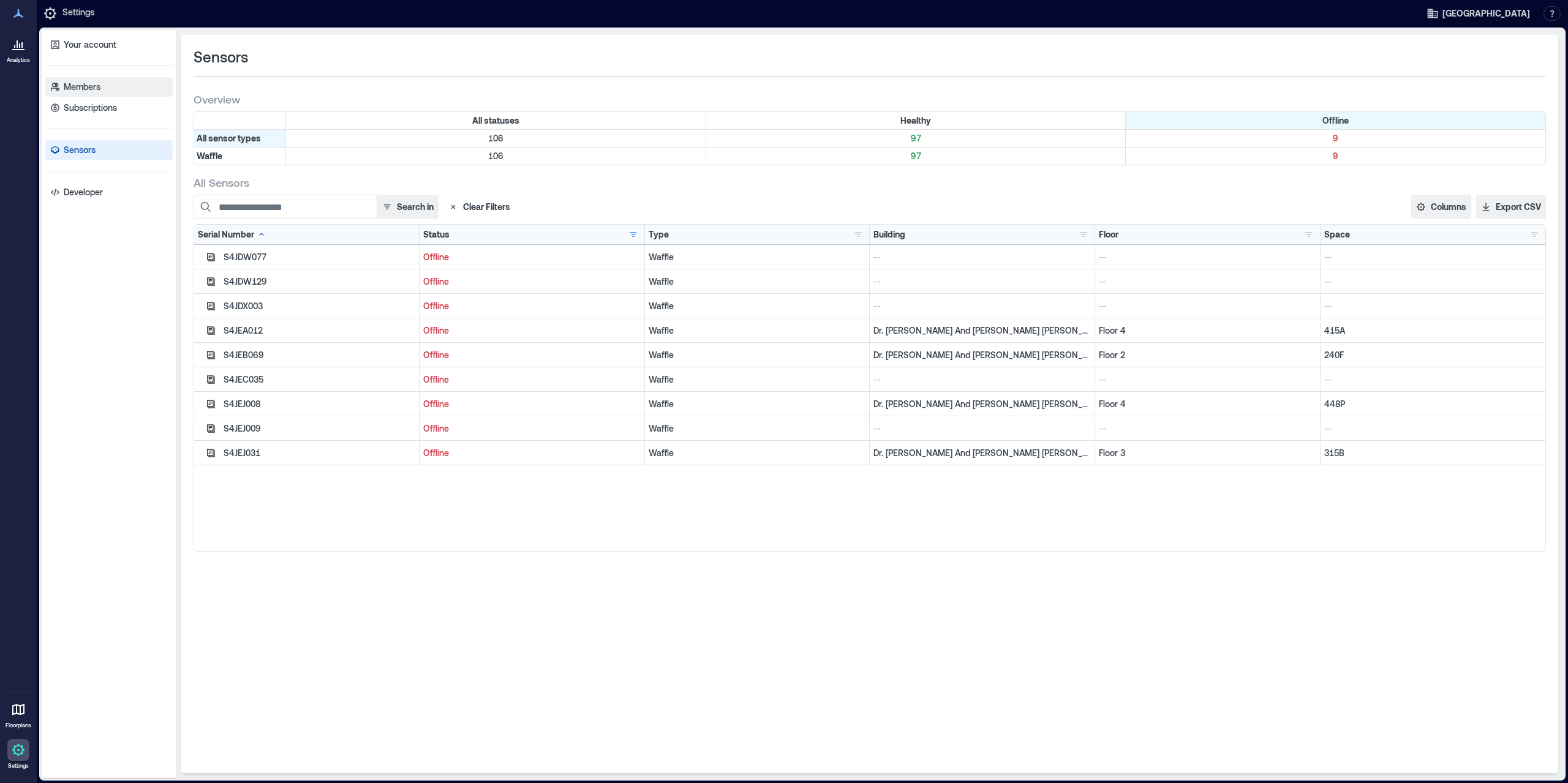
click at [110, 87] on link "Members" at bounding box center [109, 87] width 128 height 20
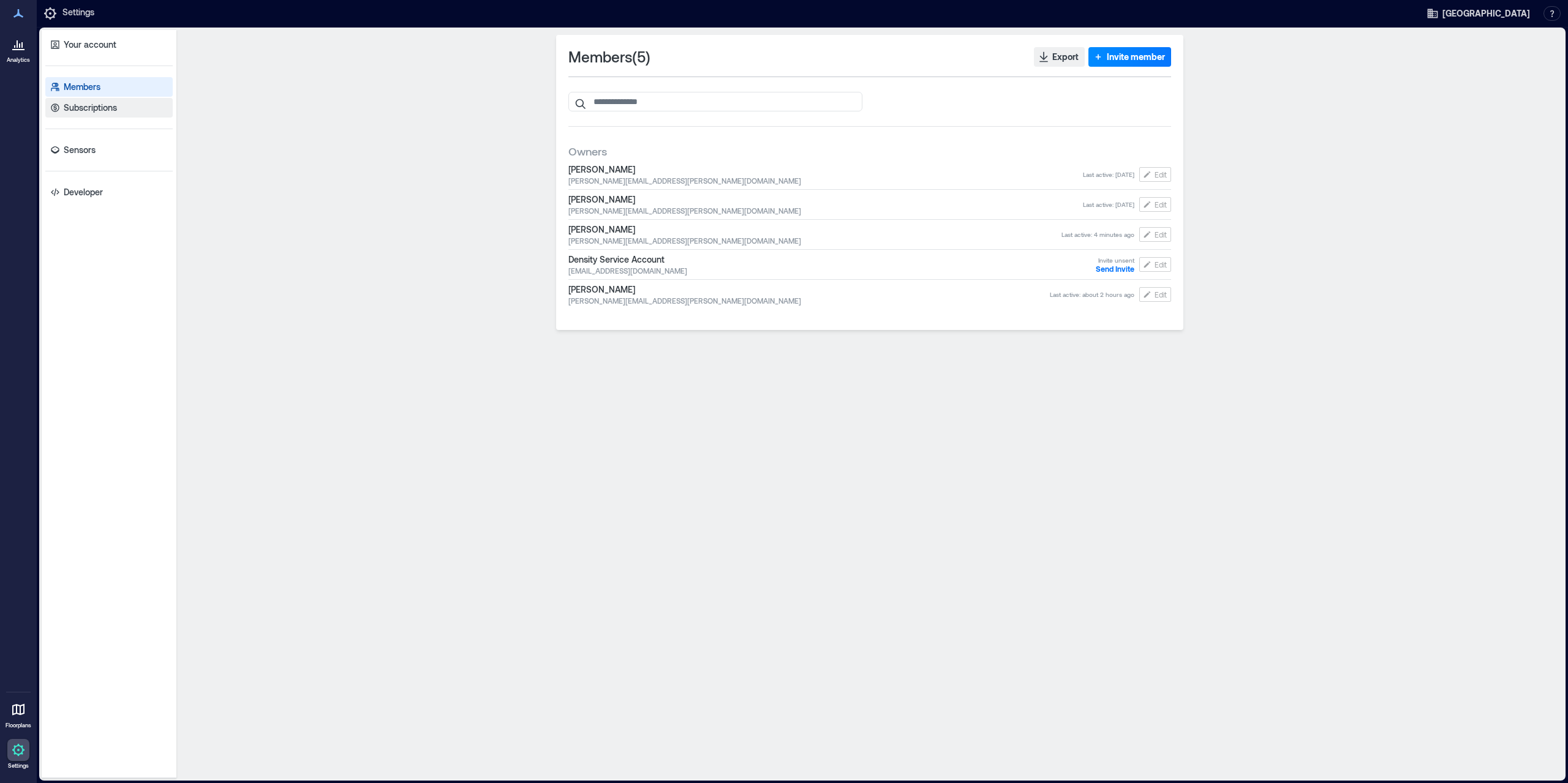
click at [101, 105] on p "Subscriptions" at bounding box center [90, 108] width 53 height 12
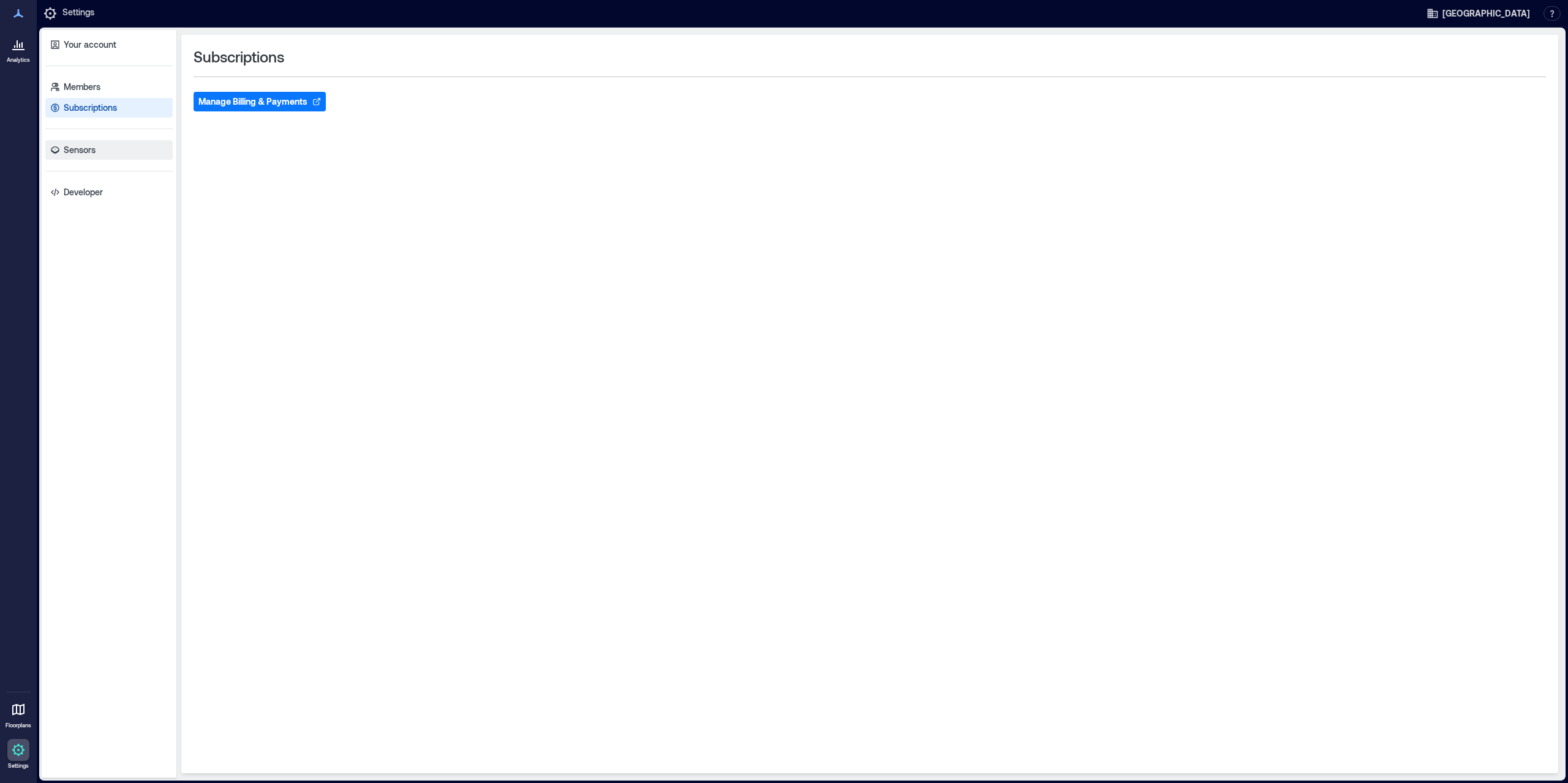
click at [93, 147] on p "Sensors" at bounding box center [80, 150] width 32 height 12
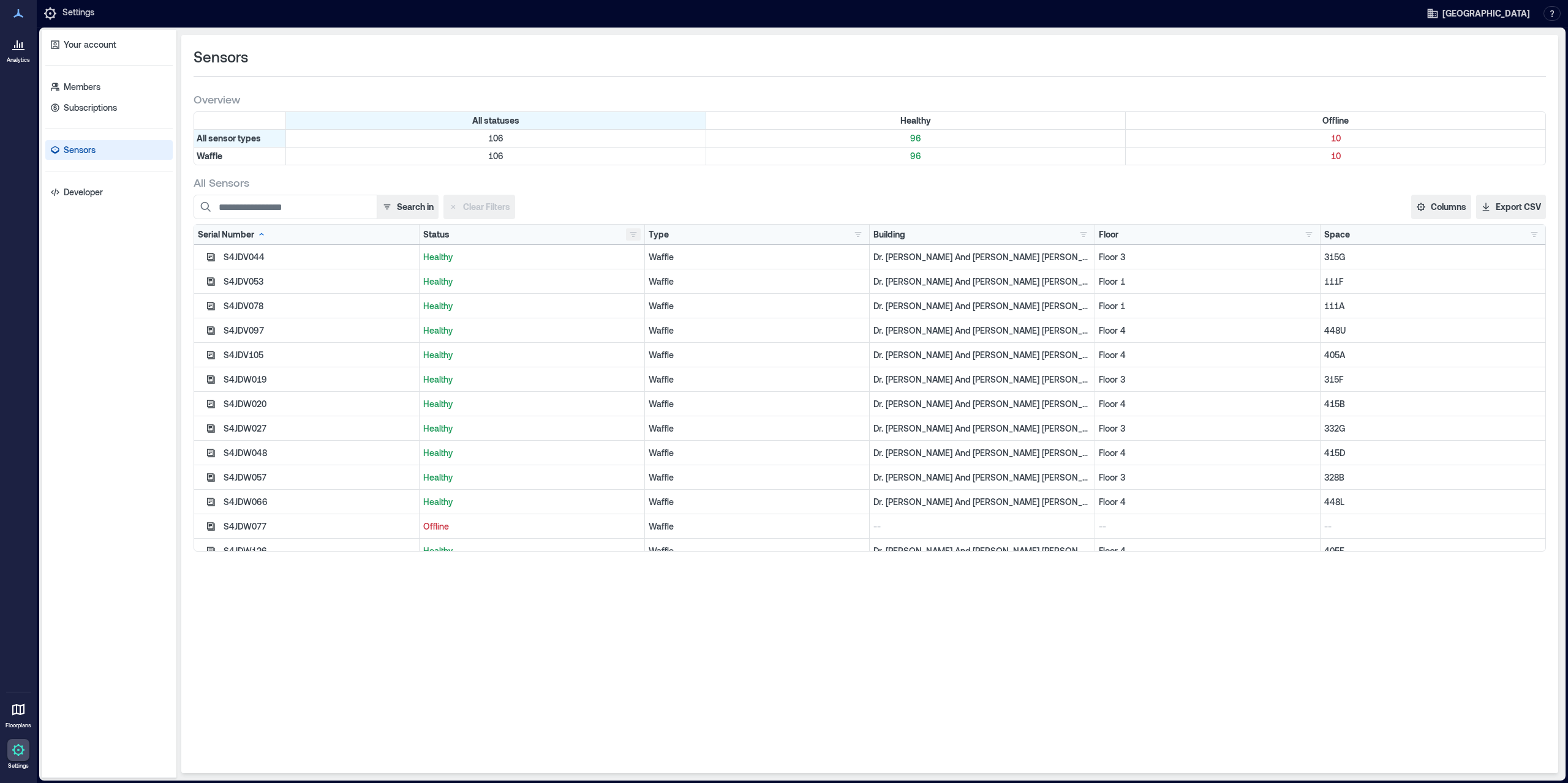
click at [633, 233] on button "button" at bounding box center [633, 234] width 15 height 12
click at [705, 273] on p "10" at bounding box center [698, 278] width 25 height 12
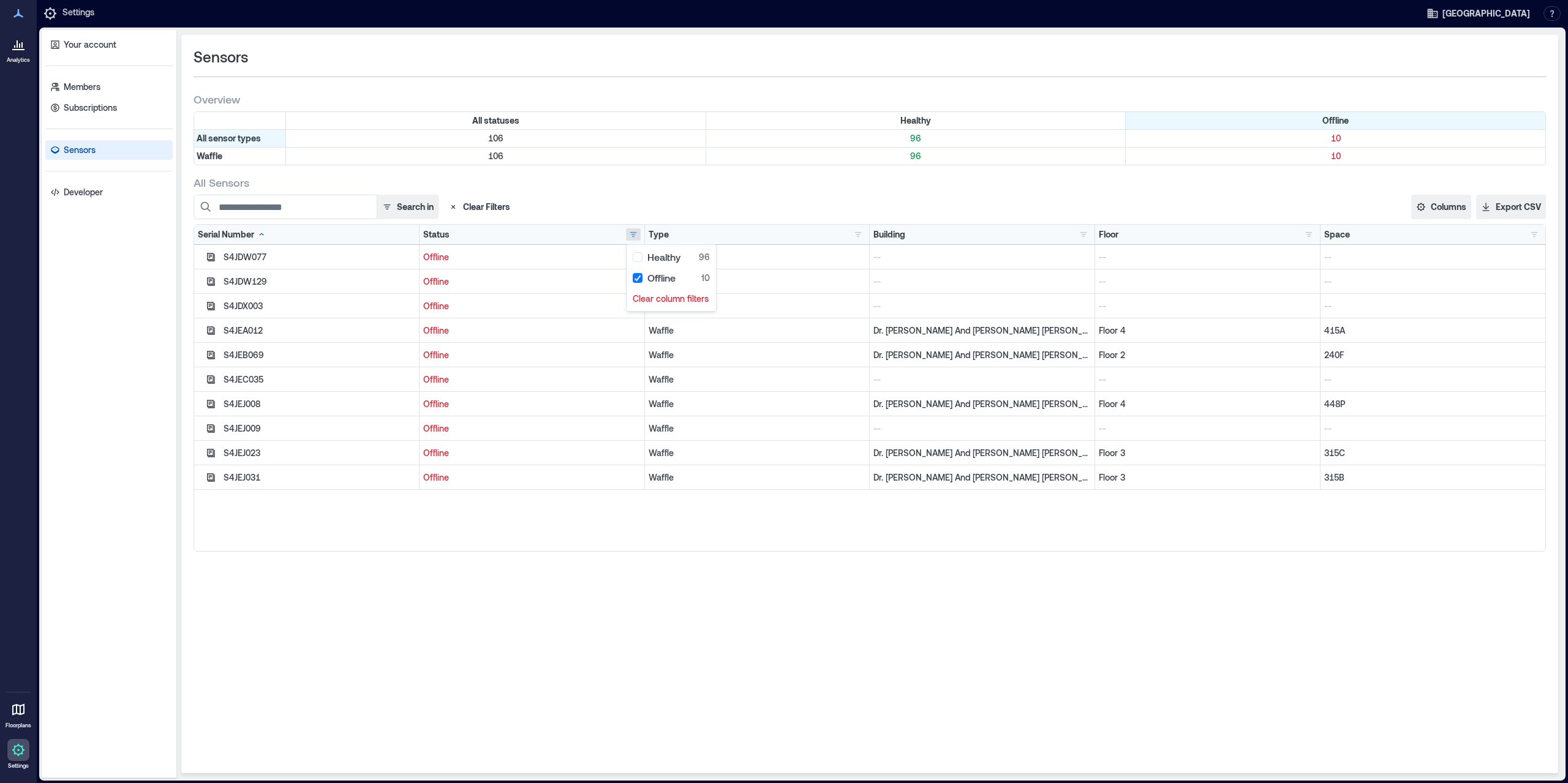
click at [1109, 617] on div "Sensors Overview All statuses Healthy Offline All sensor types 106 96 10 Waffle…" at bounding box center [870, 404] width 1377 height 739
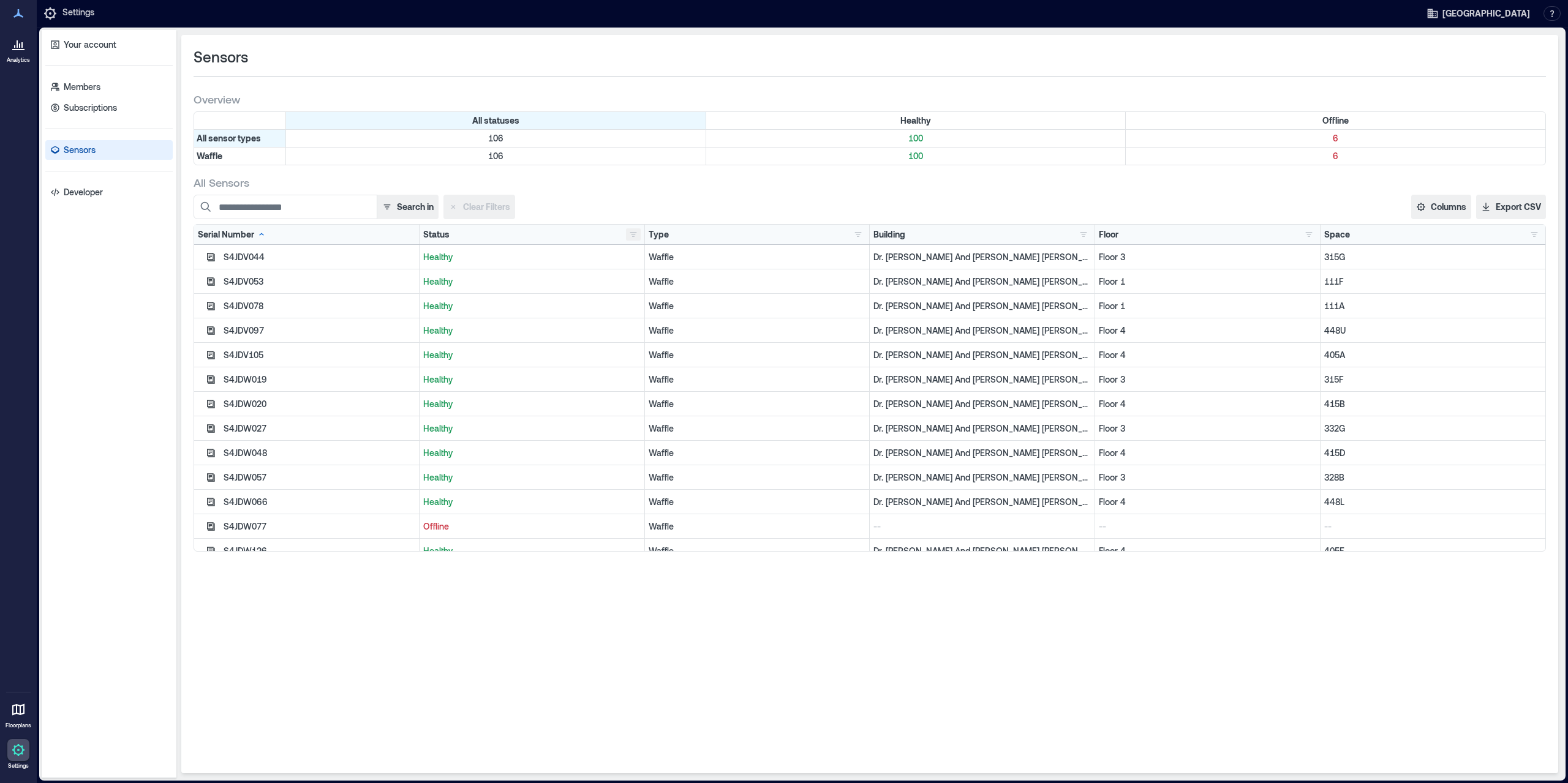
click at [635, 231] on button "button" at bounding box center [633, 234] width 15 height 12
click at [658, 274] on div "Offline 6" at bounding box center [671, 278] width 77 height 12
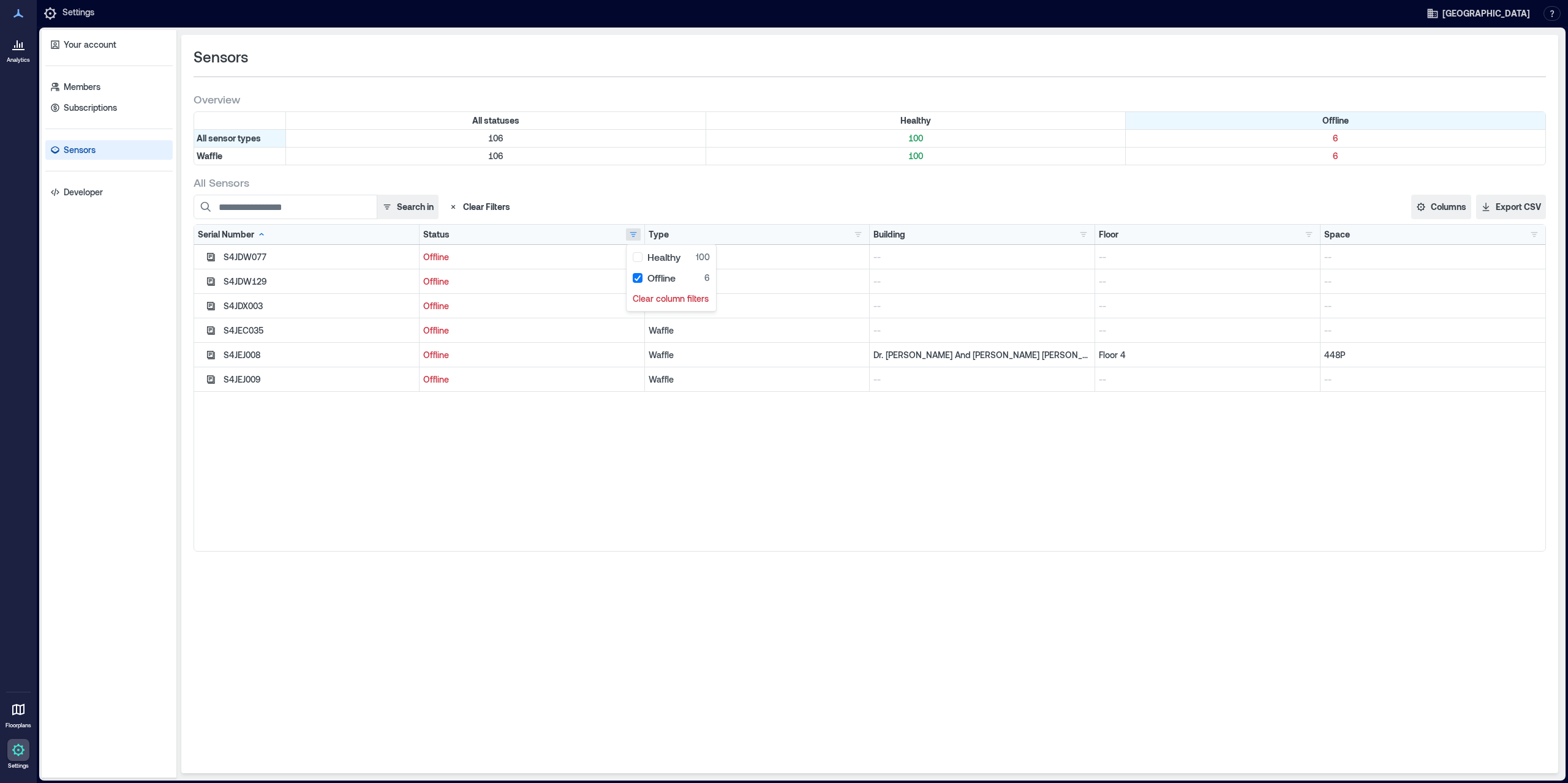
click at [840, 554] on div "Sensors Overview All statuses Healthy Offline All sensor types 106 100 6 Waffle…" at bounding box center [870, 404] width 1377 height 739
click at [215, 355] on button "button" at bounding box center [210, 355] width 16 height 15
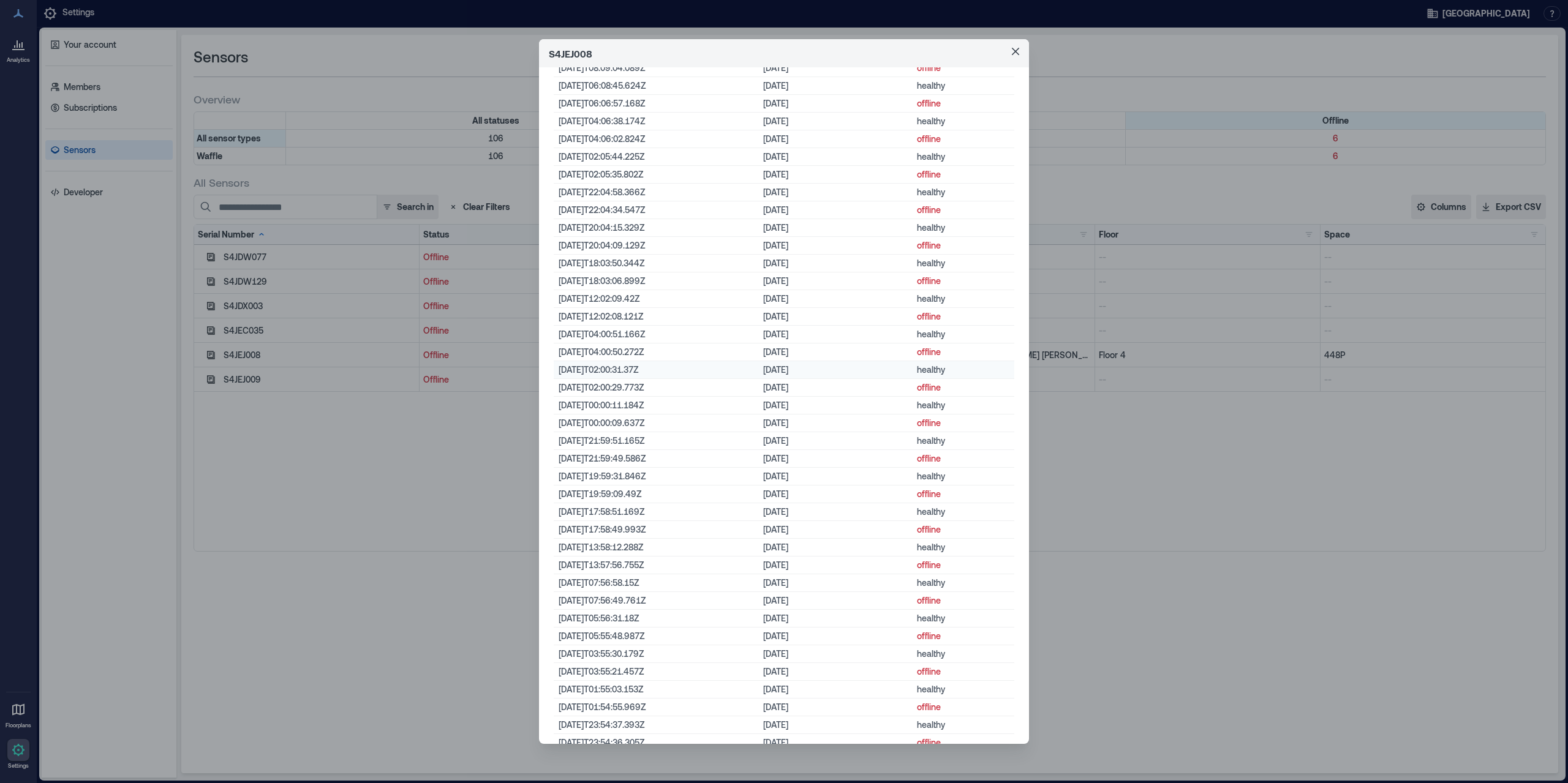
scroll to position [1390, 0]
click at [1018, 52] on icon "Close" at bounding box center [1016, 52] width 7 height 7
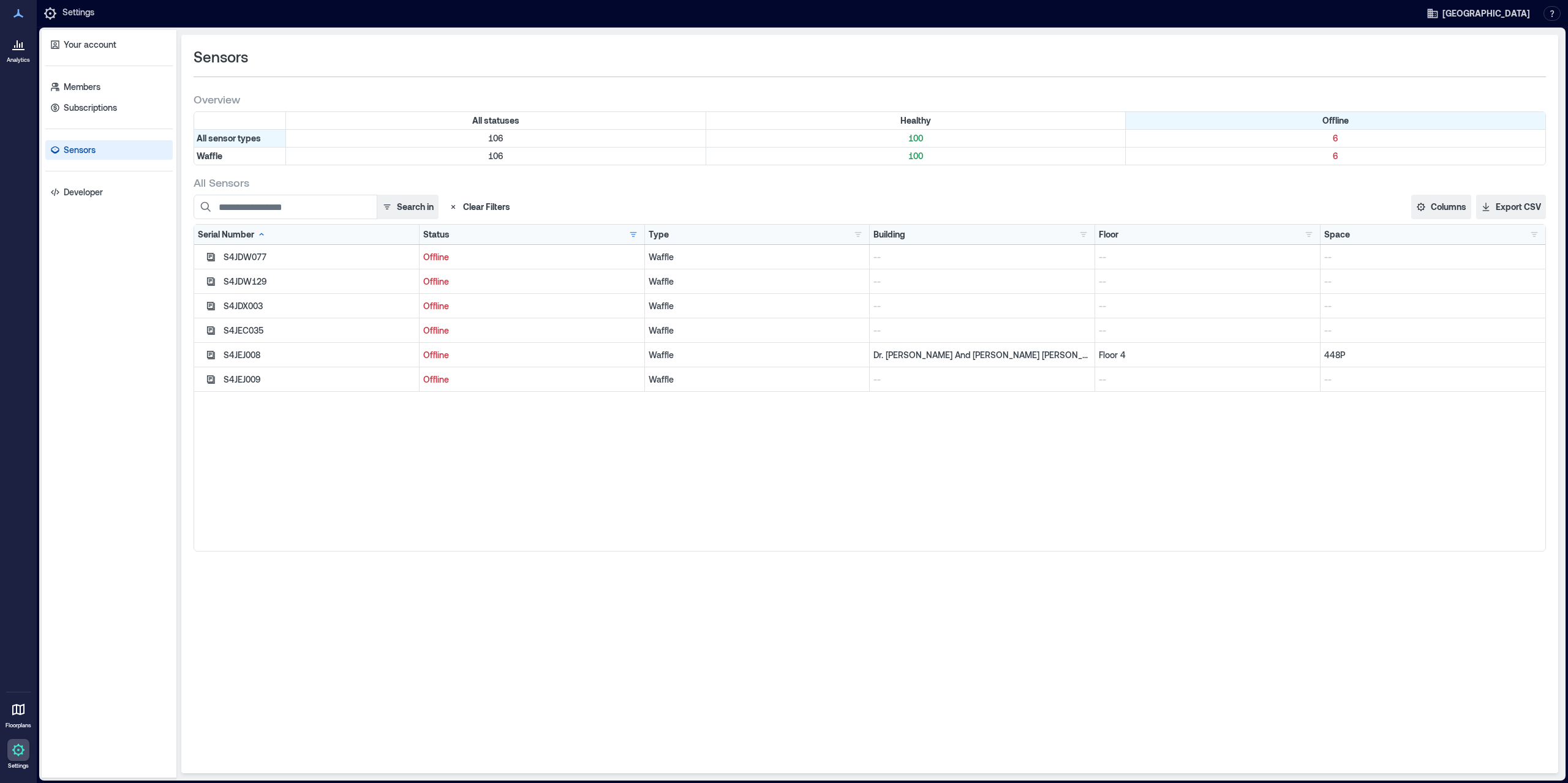
click at [19, 55] on div at bounding box center [18, 44] width 22 height 22
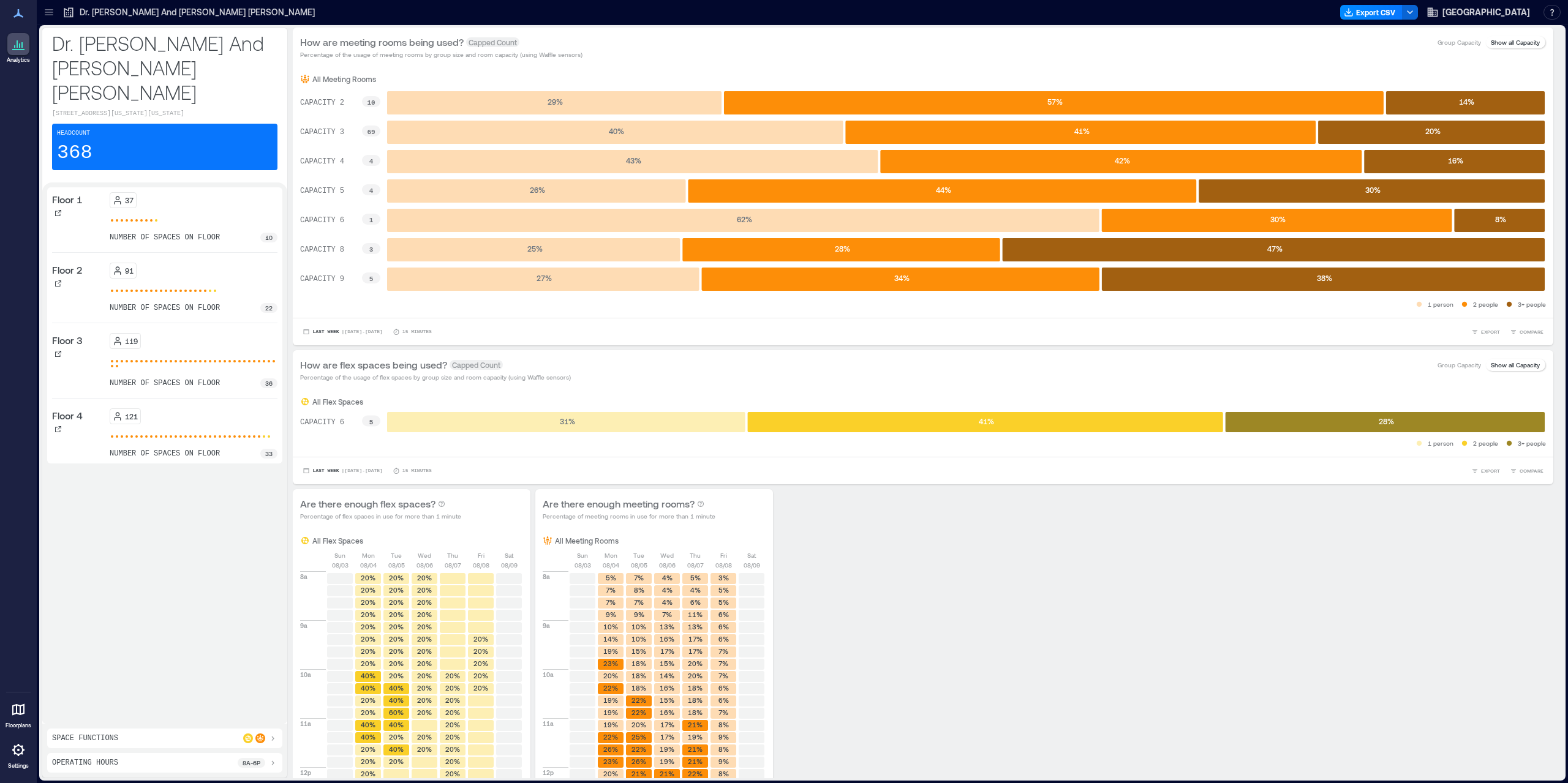
click at [19, 712] on icon at bounding box center [18, 710] width 15 height 15
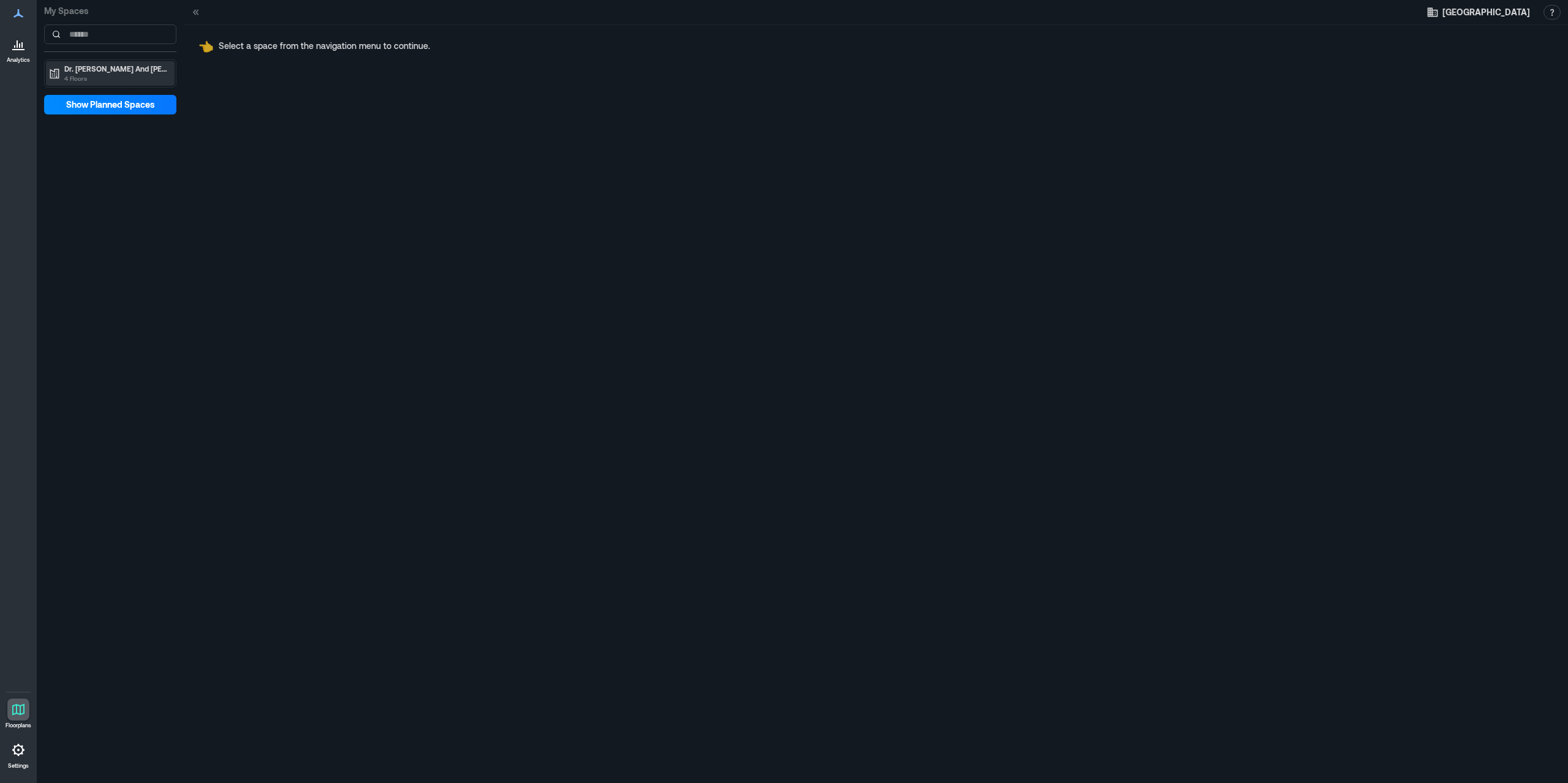
click at [102, 61] on div "Dr. [PERSON_NAME] And [PERSON_NAME] [PERSON_NAME] 4 Floors" at bounding box center [110, 74] width 129 height 25
click at [95, 151] on div "Floor 4" at bounding box center [108, 150] width 119 height 12
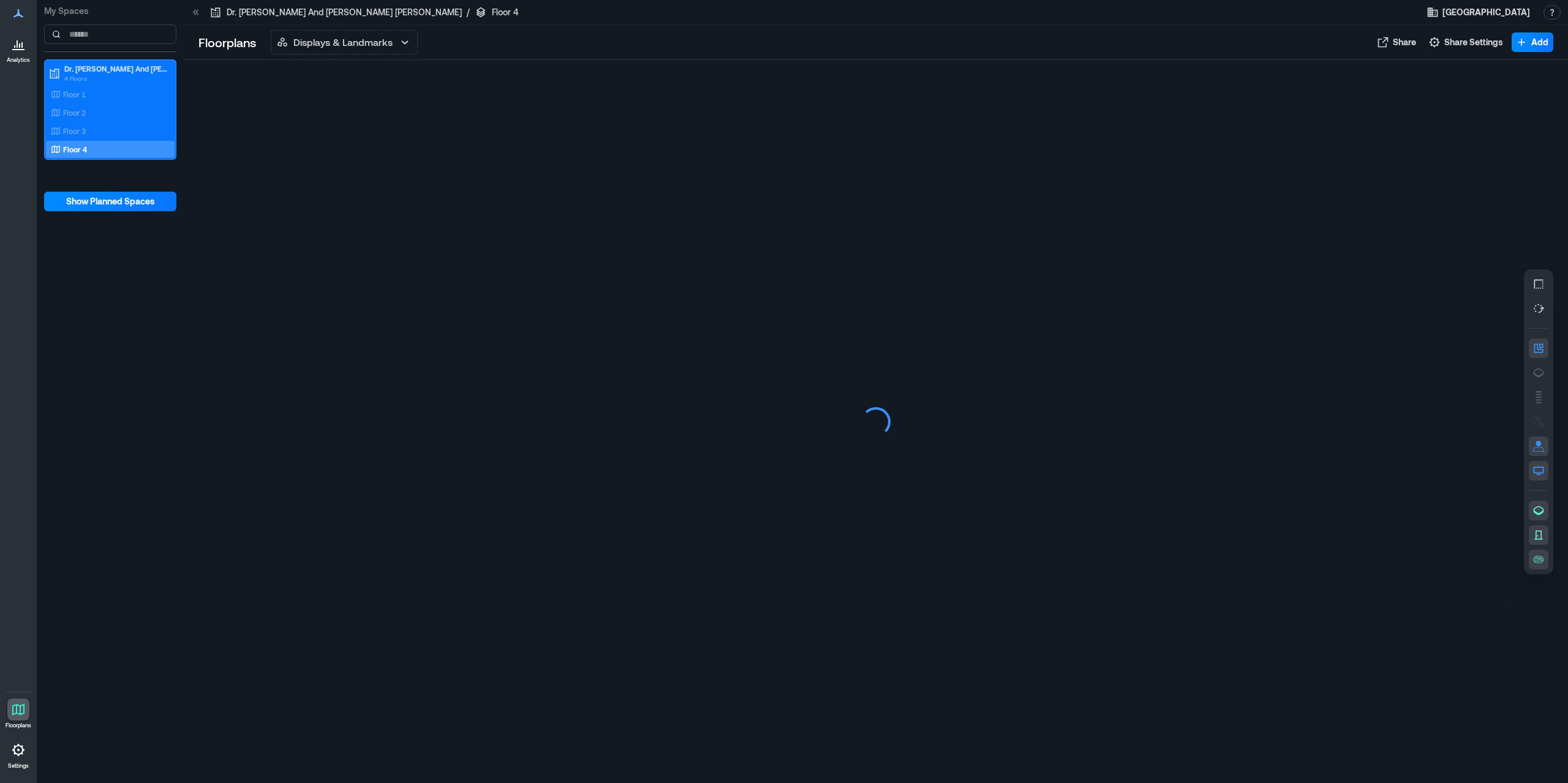
click at [15, 714] on icon at bounding box center [18, 710] width 12 height 12
click at [25, 769] on p "Settings" at bounding box center [18, 766] width 21 height 7
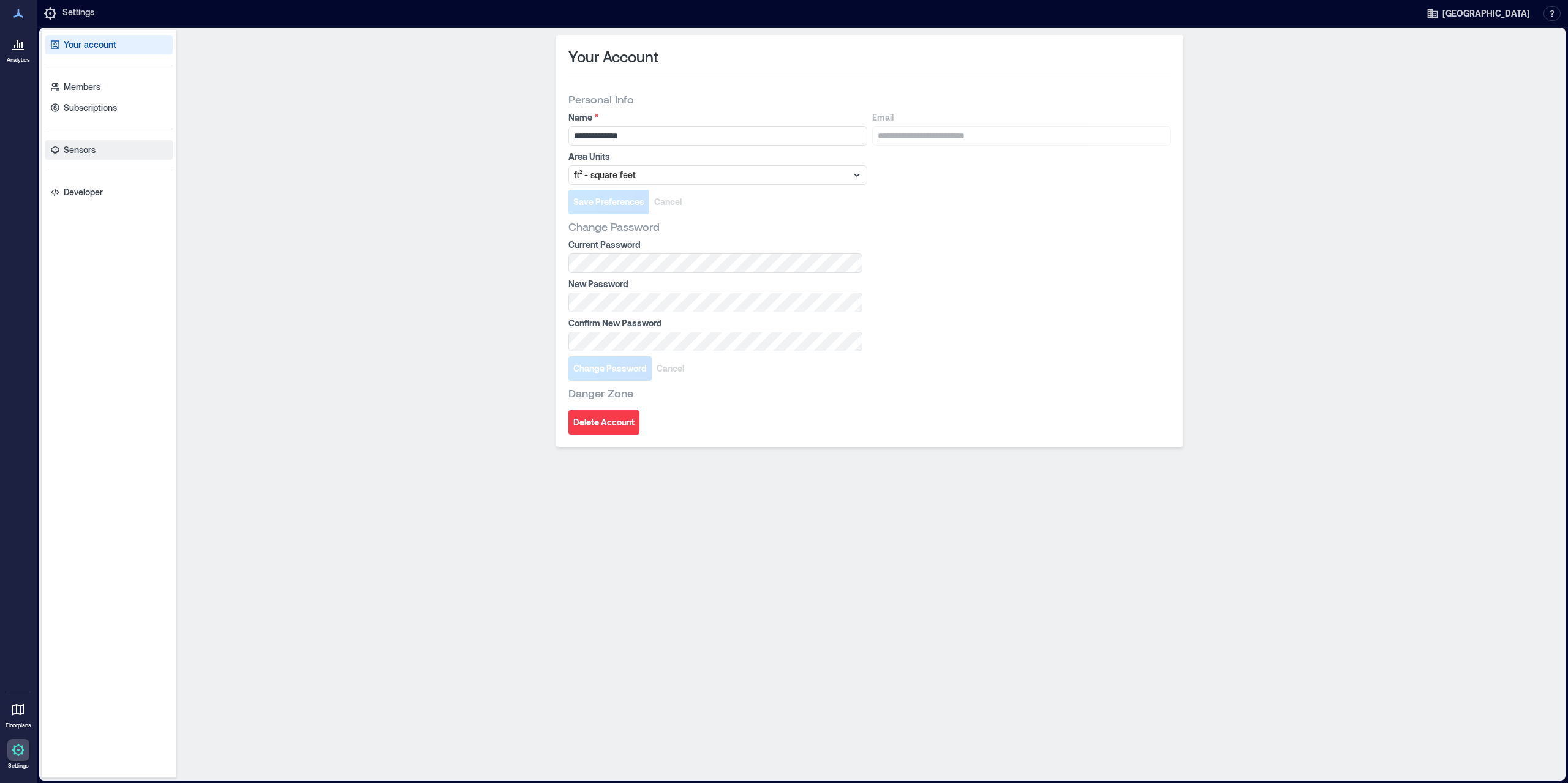
click at [102, 149] on link "Sensors" at bounding box center [109, 150] width 128 height 20
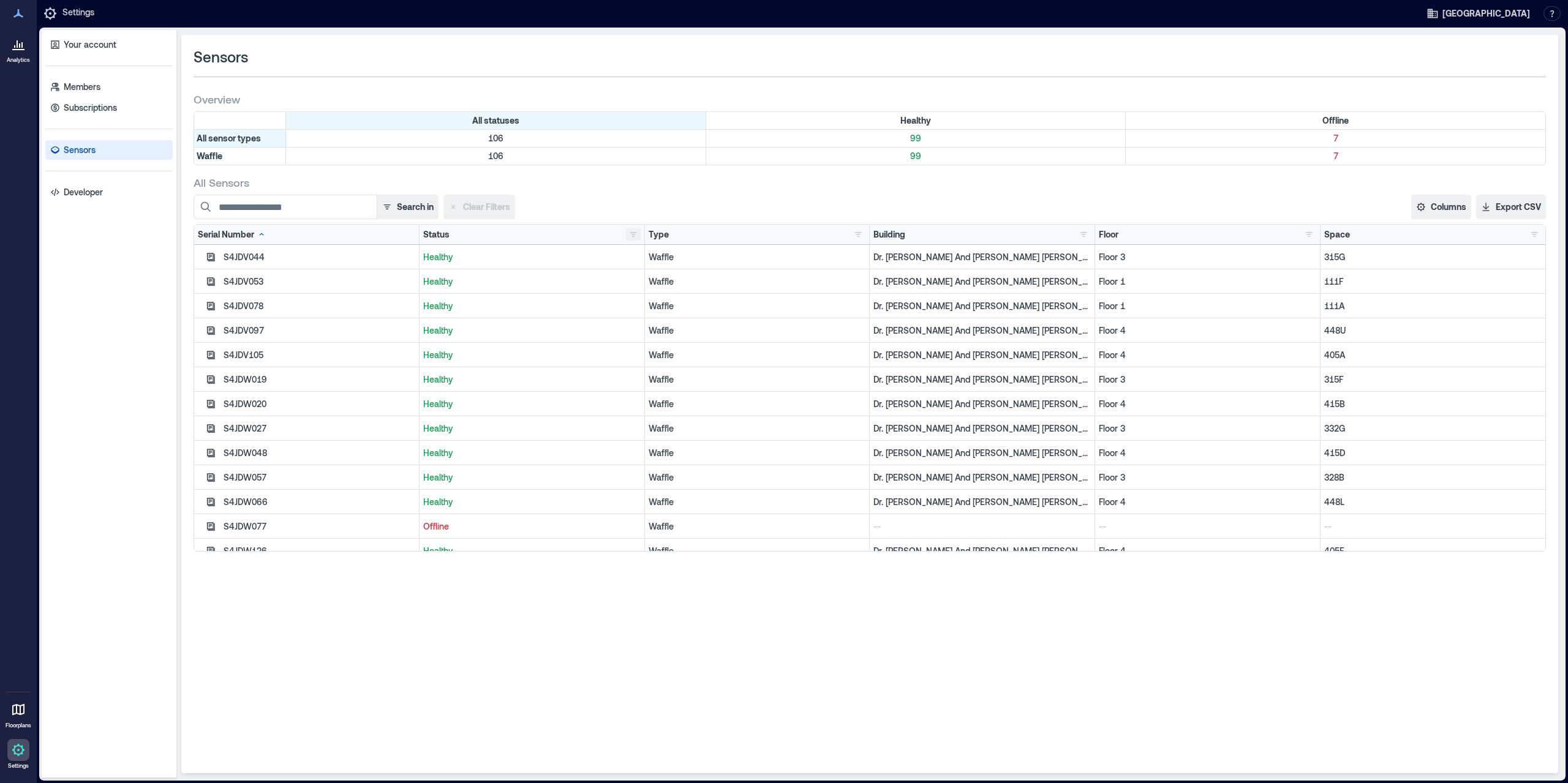
click at [635, 232] on button "button" at bounding box center [633, 234] width 15 height 12
click at [662, 281] on div "Offline 7" at bounding box center [671, 278] width 77 height 12
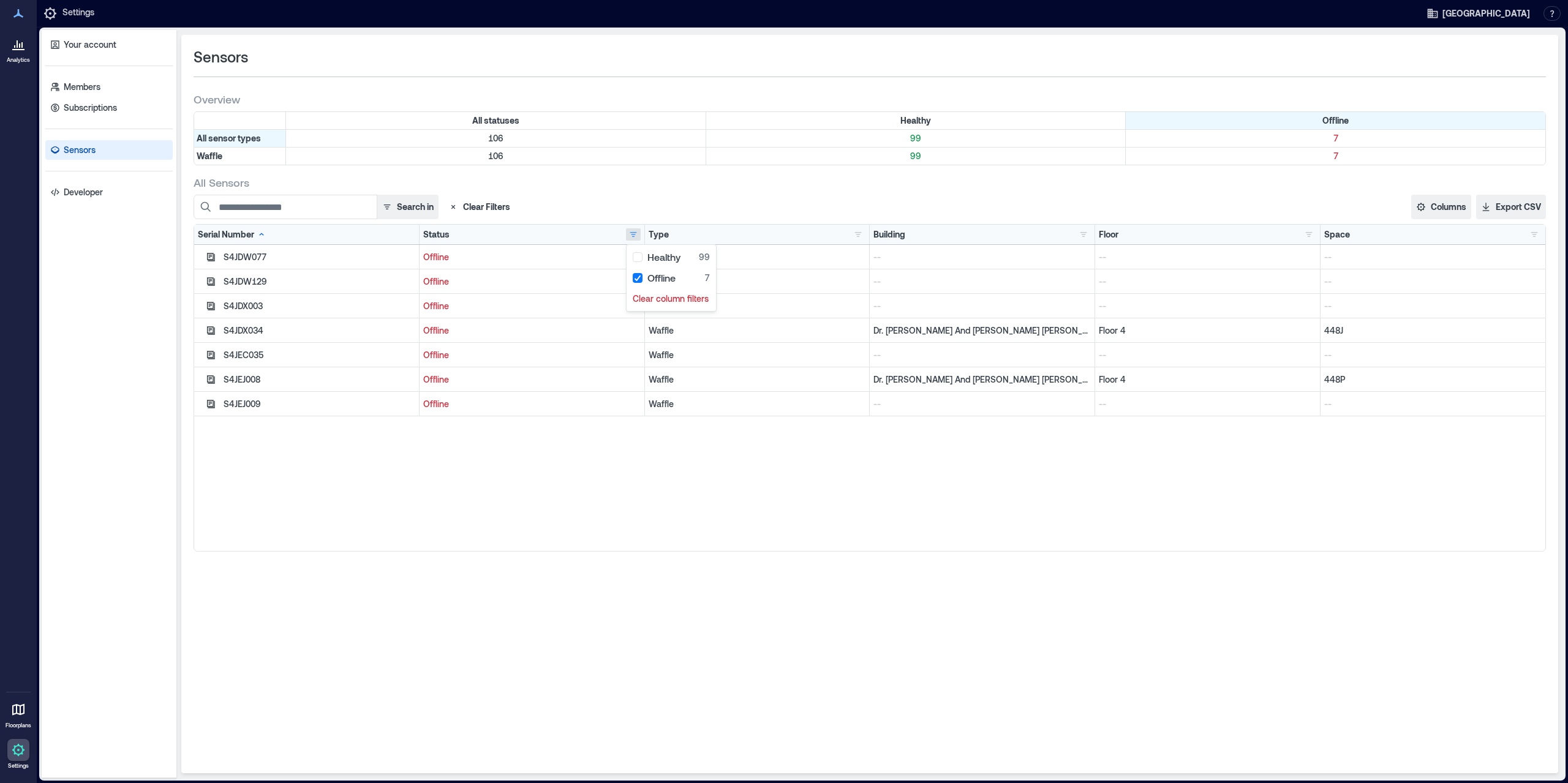
click at [1267, 465] on div "S4JDW077 Offline Waffle -- -- -- S4JDW129 Offline Waffle -- -- -- S4JDX003 Offl…" at bounding box center [870, 398] width 1351 height 306
click at [207, 261] on icon "button" at bounding box center [210, 256] width 8 height 8
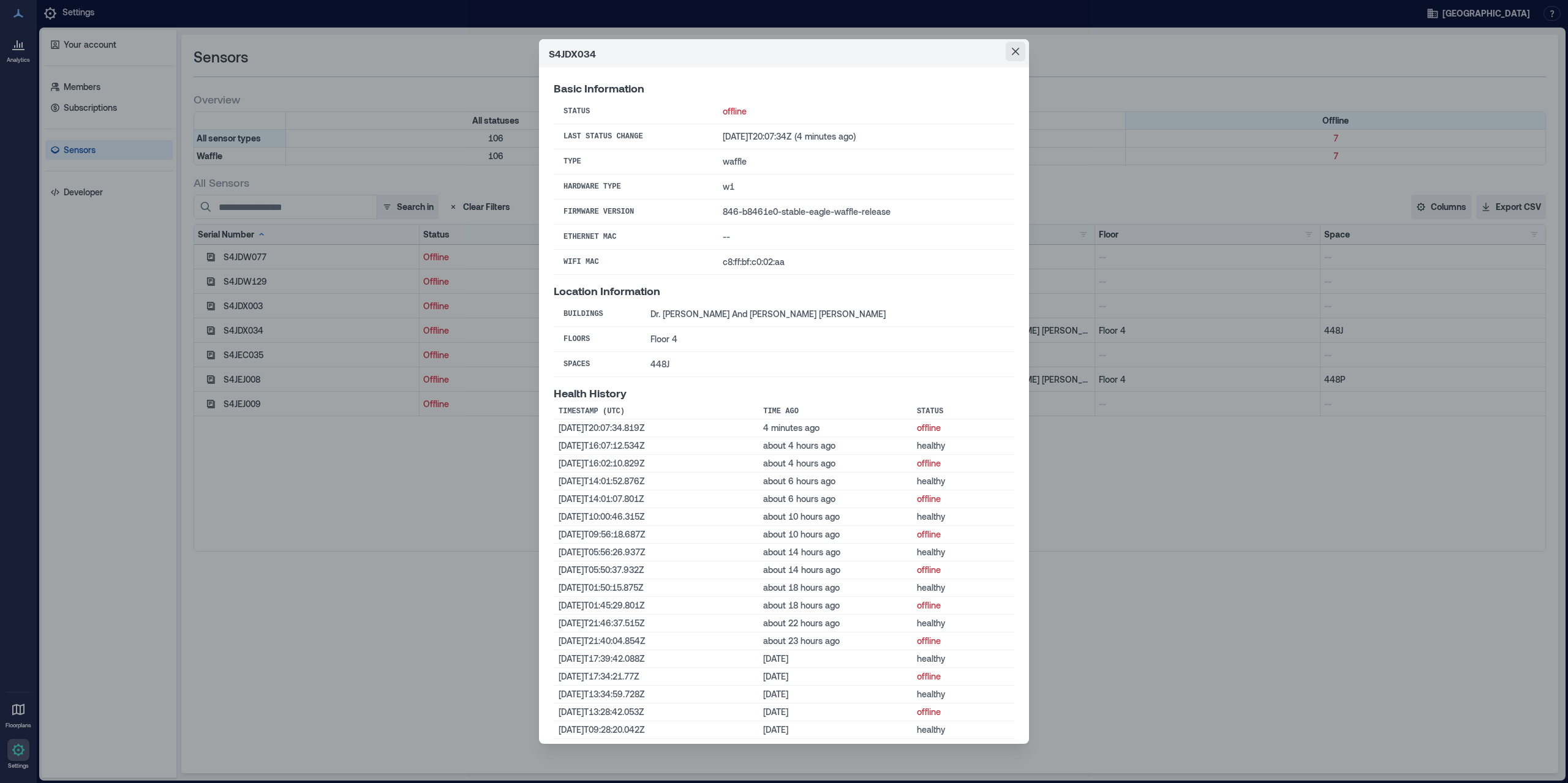
click at [1014, 51] on icon "Close" at bounding box center [1016, 52] width 7 height 7
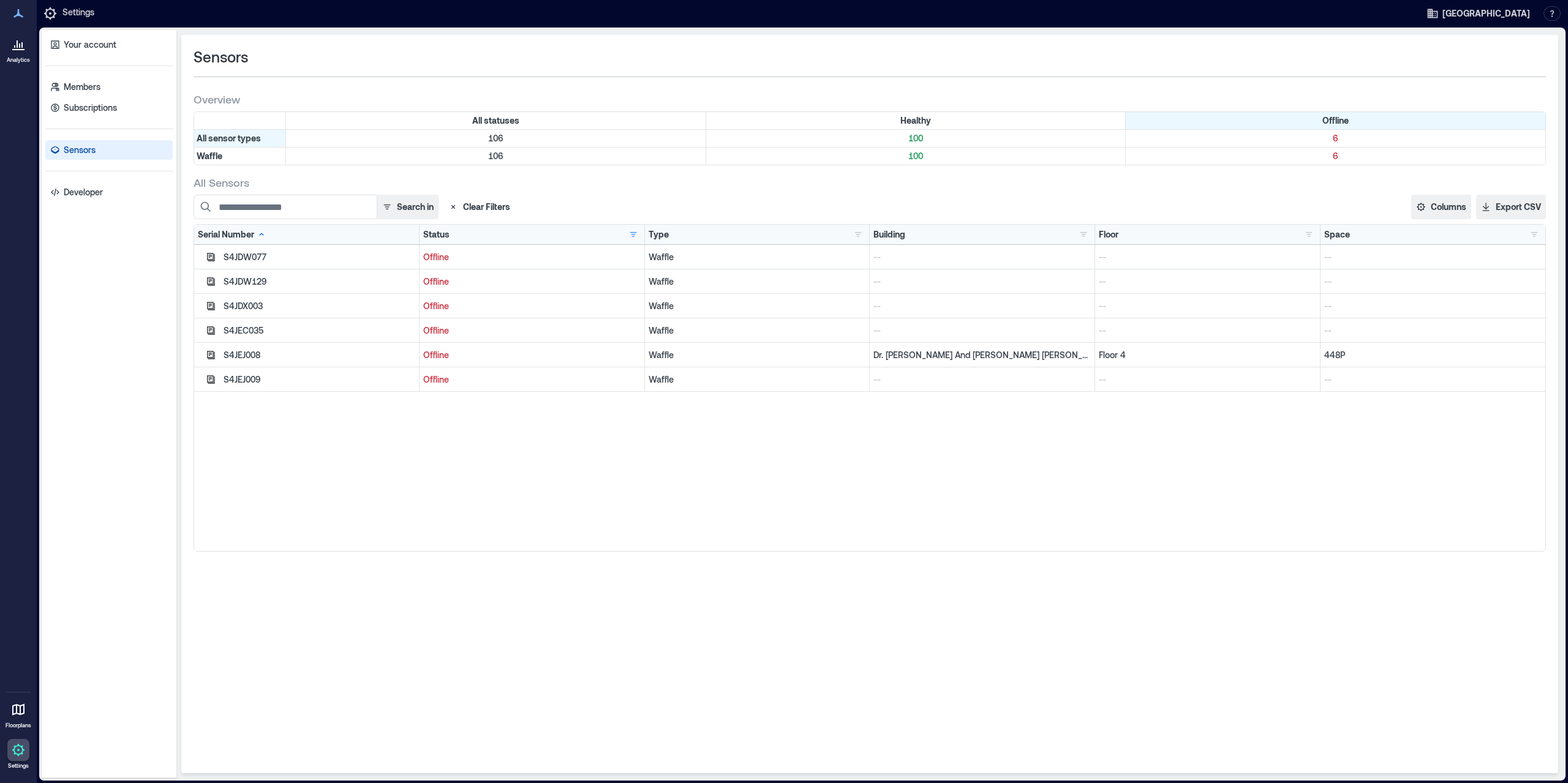
click at [17, 47] on icon at bounding box center [17, 44] width 1 height 7
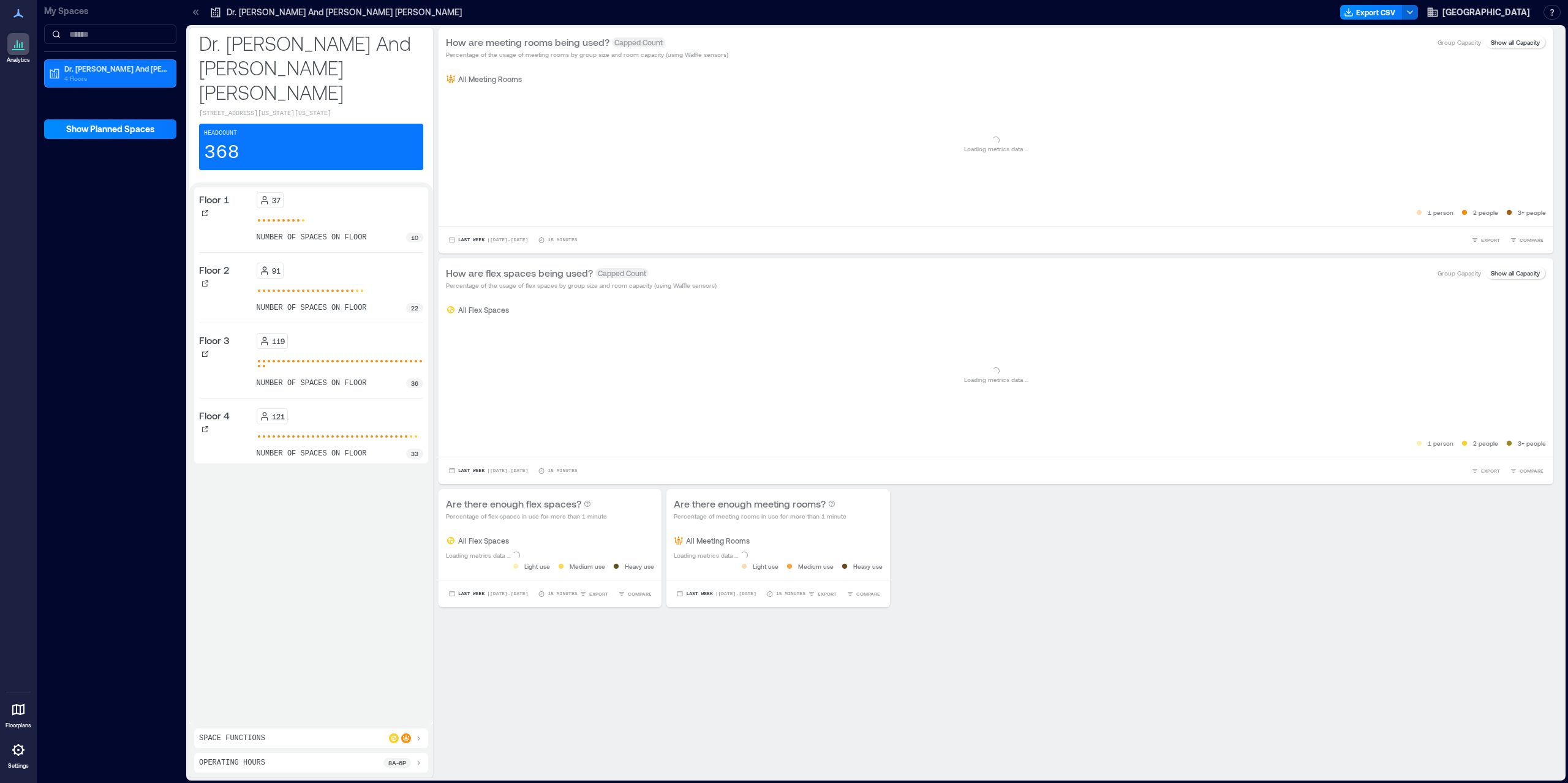
click at [12, 712] on icon at bounding box center [18, 710] width 12 height 12
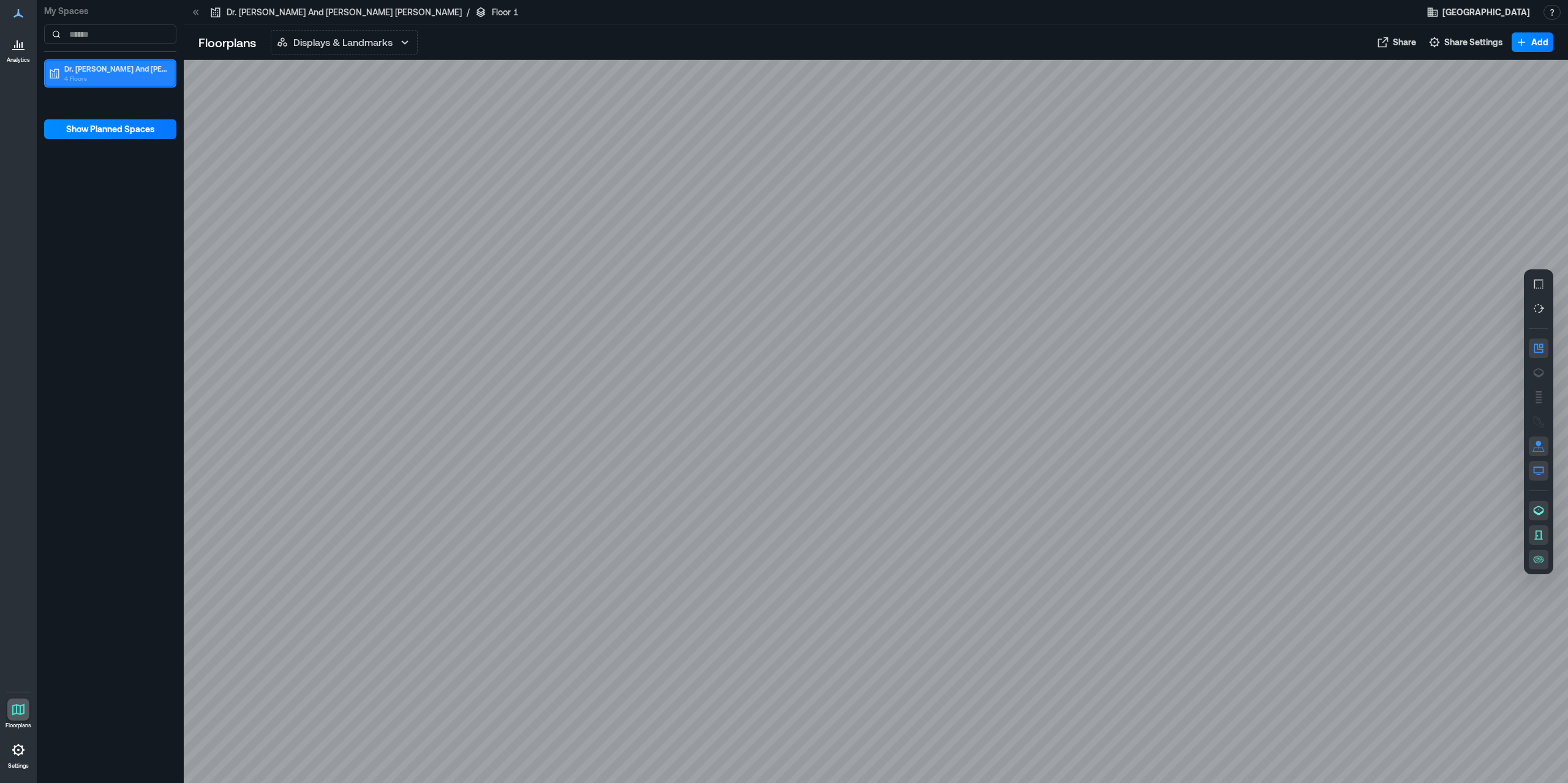
click at [106, 78] on p "4 Floors" at bounding box center [116, 79] width 103 height 10
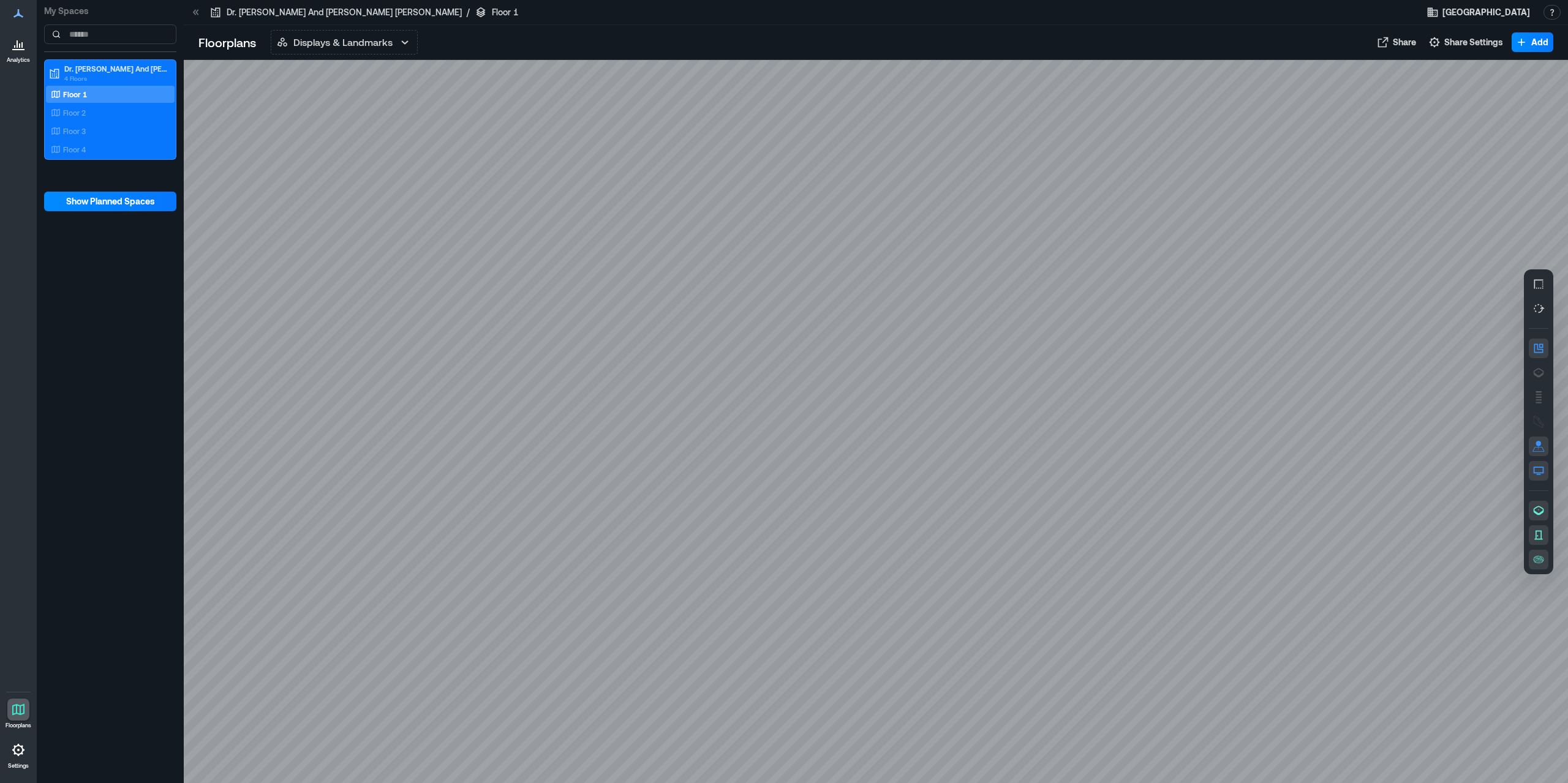
click at [99, 122] on div "Floor 1 Floor 2 Floor 3 Floor 4" at bounding box center [110, 122] width 129 height 72
click at [99, 127] on div "Floor 3" at bounding box center [108, 131] width 119 height 12
